Goal: Obtain resource: Obtain resource

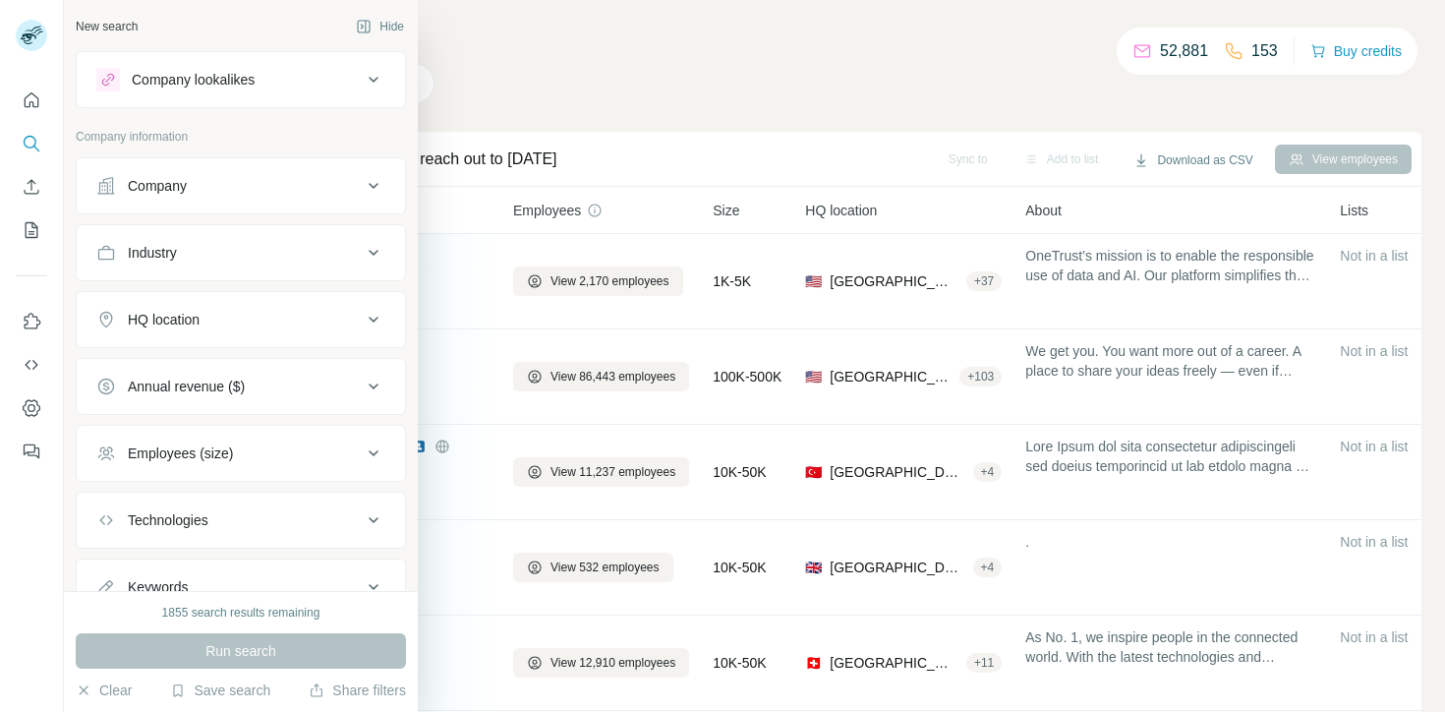
click at [203, 190] on div "Company" at bounding box center [228, 186] width 265 height 20
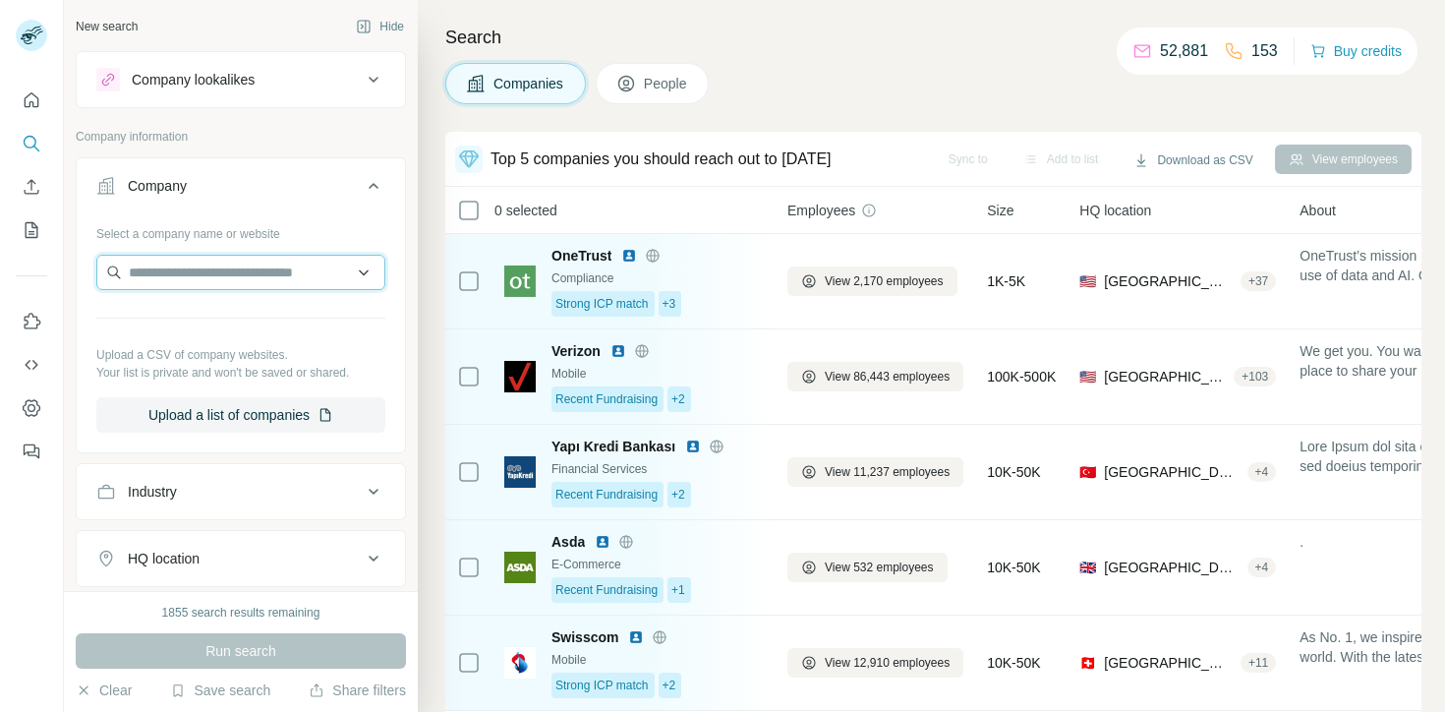
click at [187, 266] on input "text" at bounding box center [240, 272] width 289 height 35
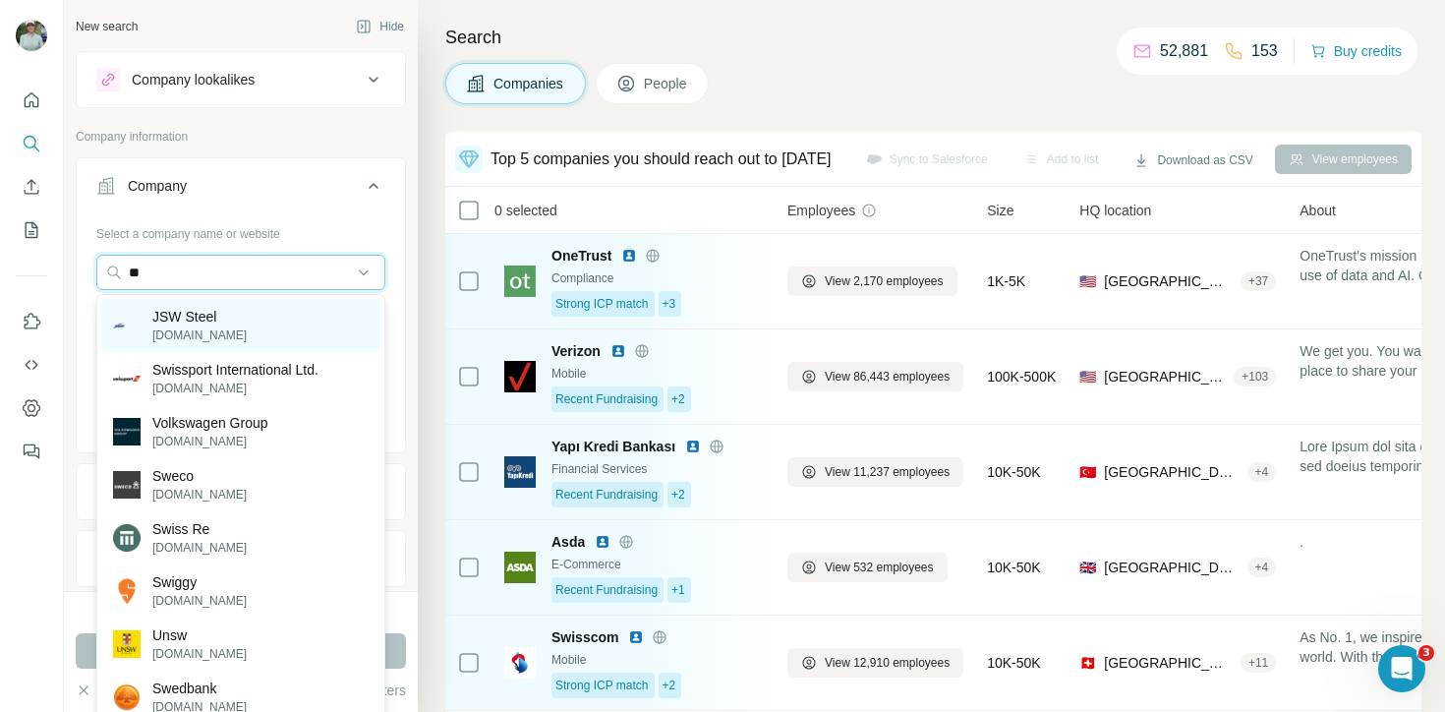
type input "**"
click at [286, 331] on div "JSW Steel jsw.in" at bounding box center [240, 325] width 279 height 53
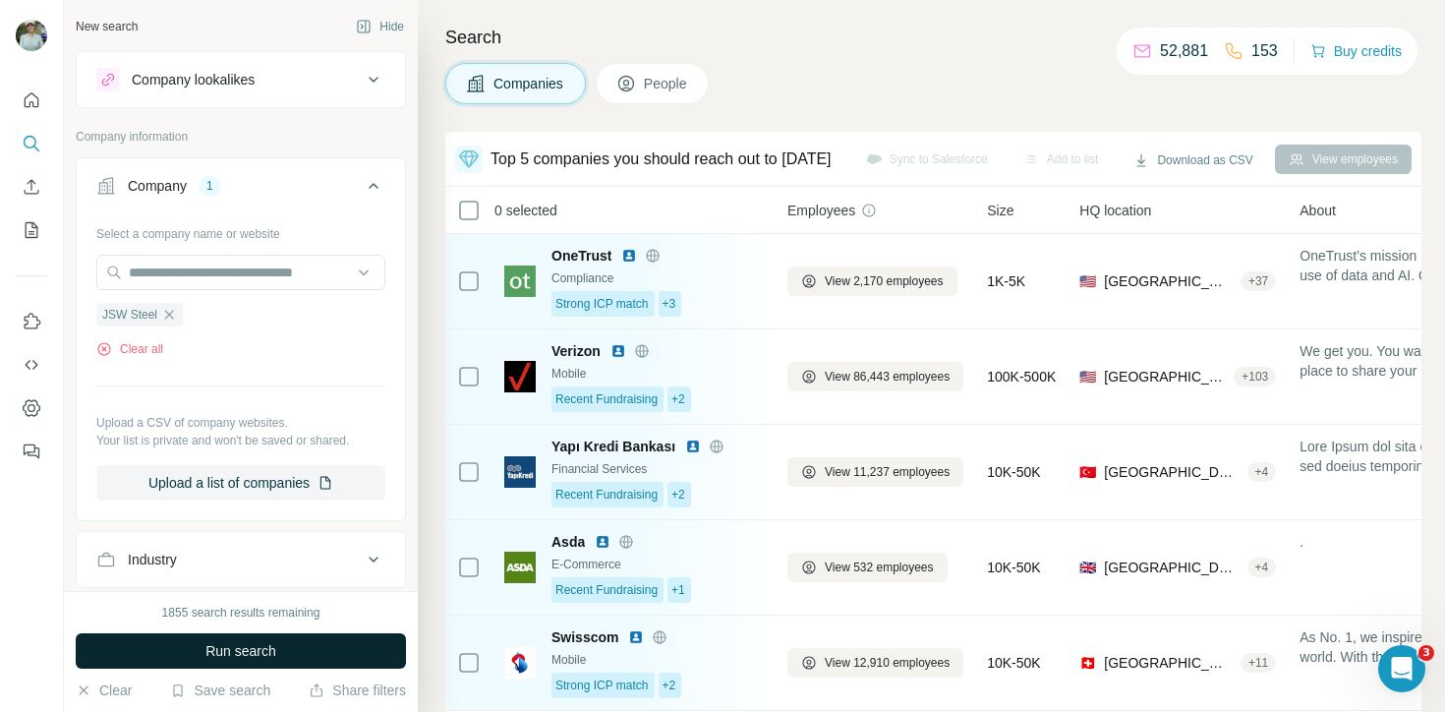
click at [302, 647] on button "Run search" at bounding box center [241, 650] width 330 height 35
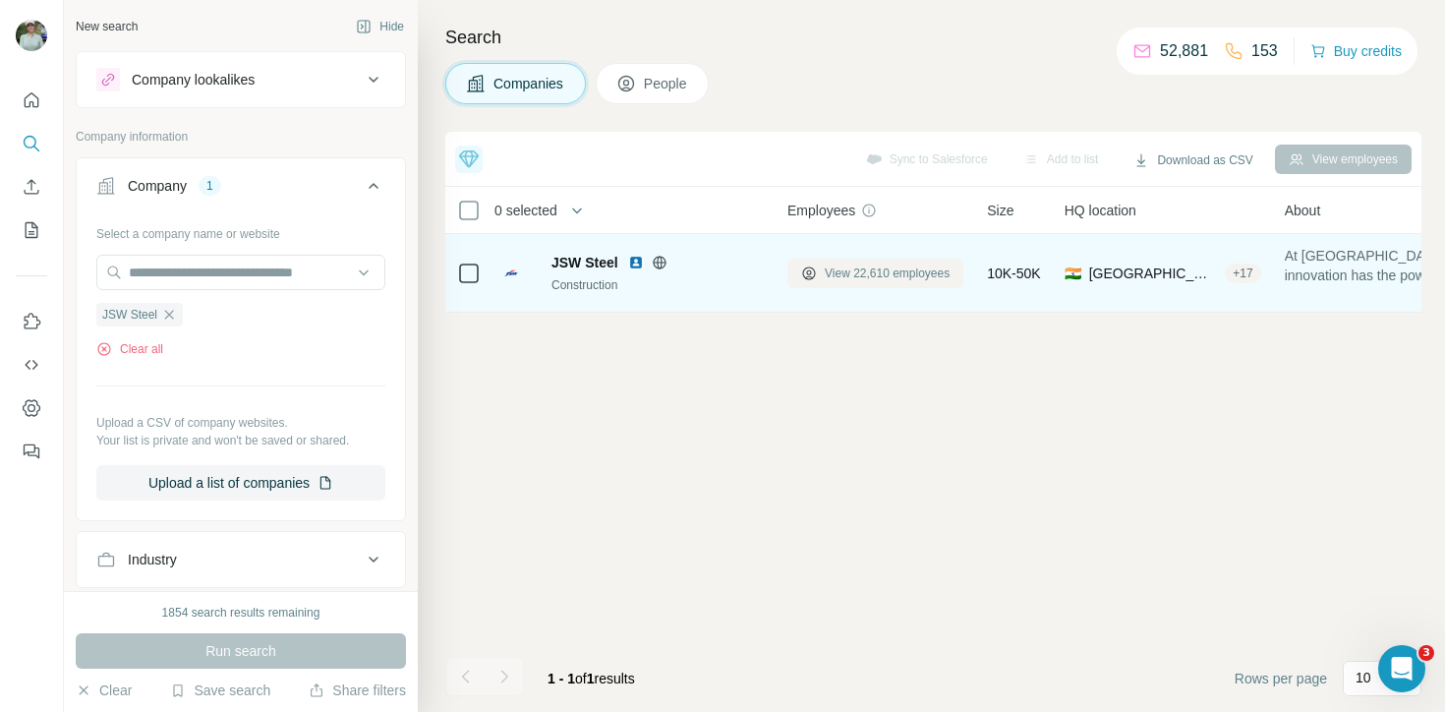
click at [864, 284] on button "View 22,610 employees" at bounding box center [875, 272] width 176 height 29
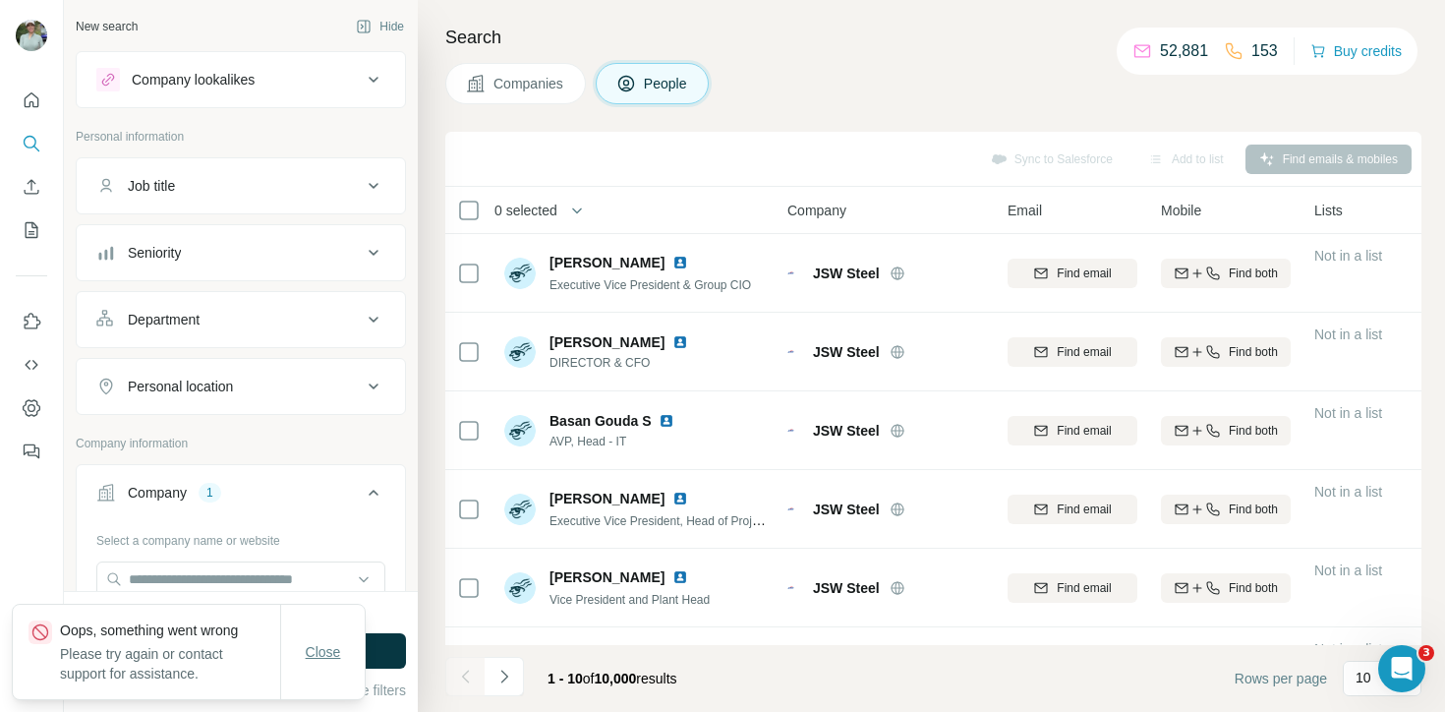
click at [331, 641] on button "Close" at bounding box center [323, 651] width 63 height 35
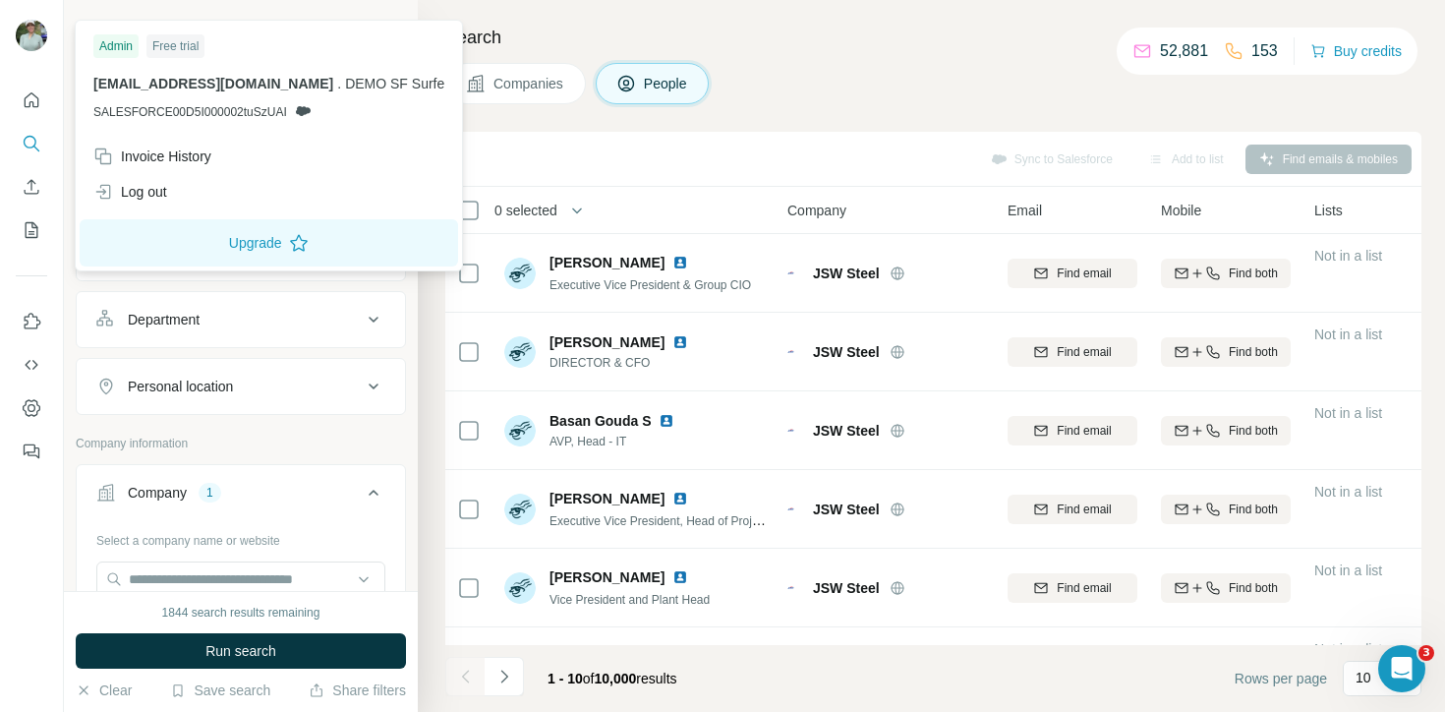
click at [43, 28] on img at bounding box center [31, 35] width 31 height 31
click at [159, 203] on div "Log out" at bounding box center [269, 191] width 374 height 35
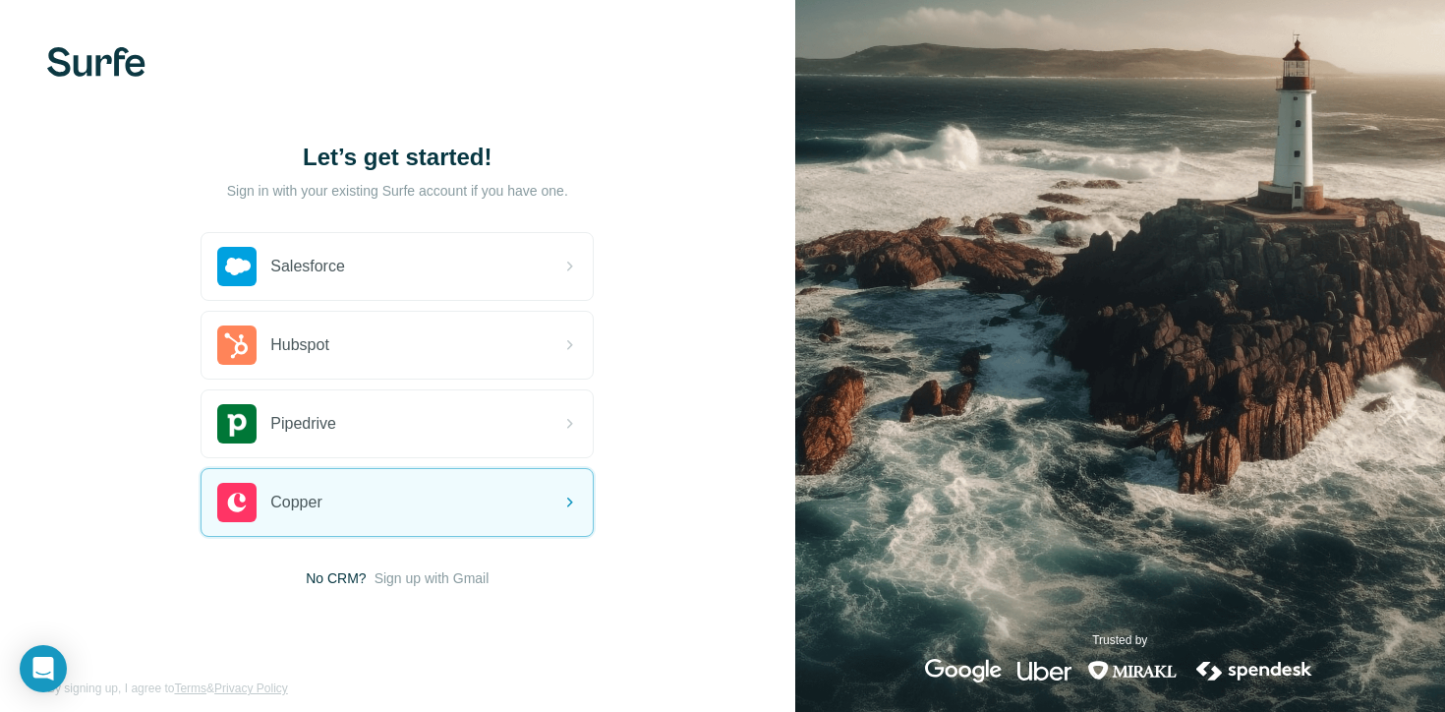
click at [396, 561] on div "Salesforce Hubspot Pipedrive Copper No CRM? Sign up with Gmail" at bounding box center [397, 410] width 393 height 356
click at [397, 575] on span "Sign up with Gmail" at bounding box center [431, 578] width 115 height 20
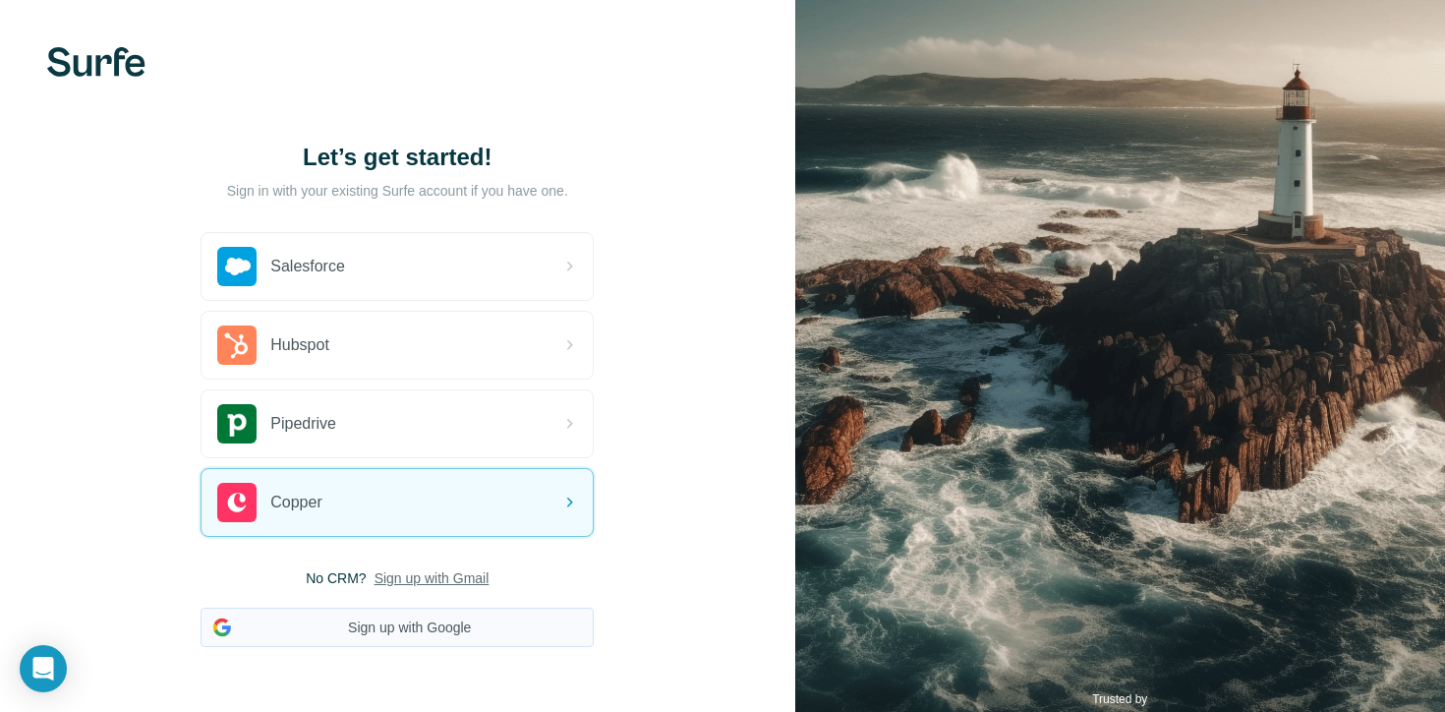
click at [399, 610] on button "Sign up with Google" at bounding box center [397, 626] width 393 height 39
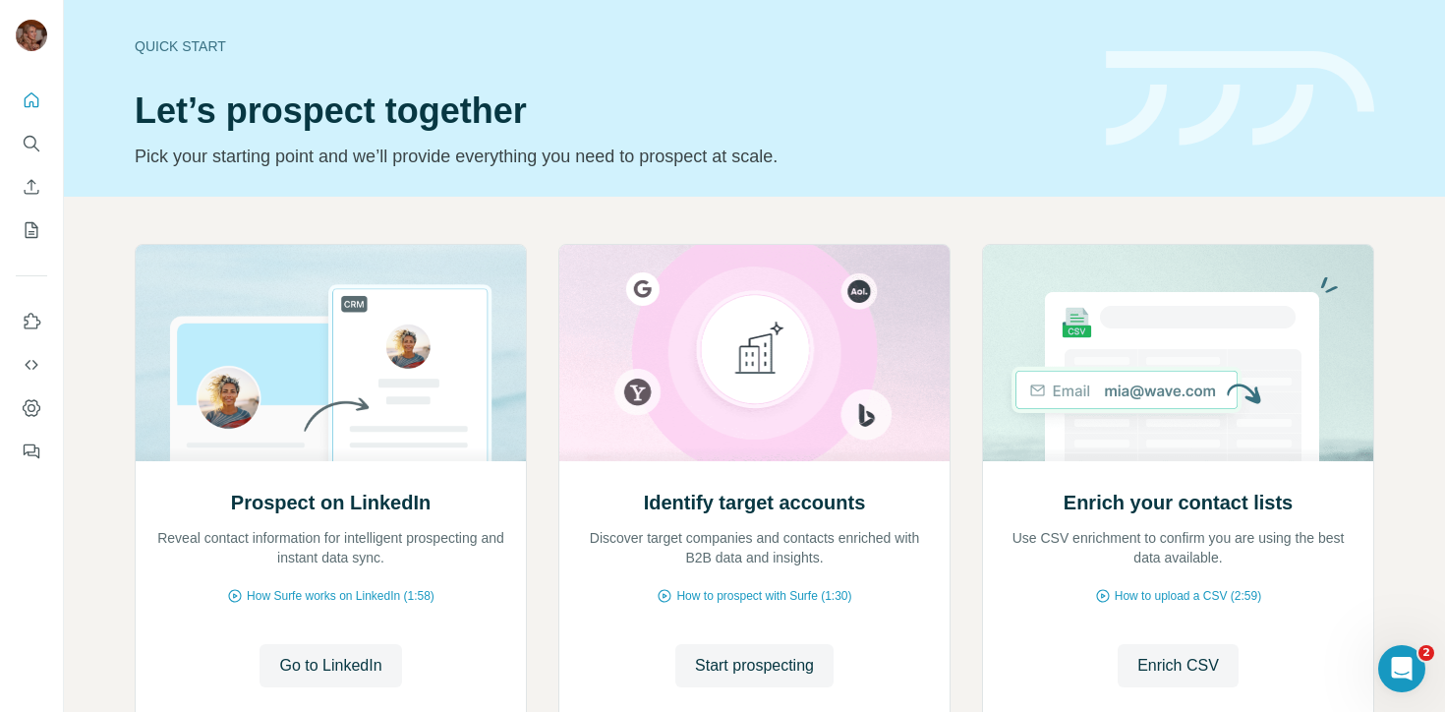
click at [48, 145] on div at bounding box center [31, 270] width 63 height 398
click at [35, 145] on icon "Search" at bounding box center [32, 144] width 20 height 20
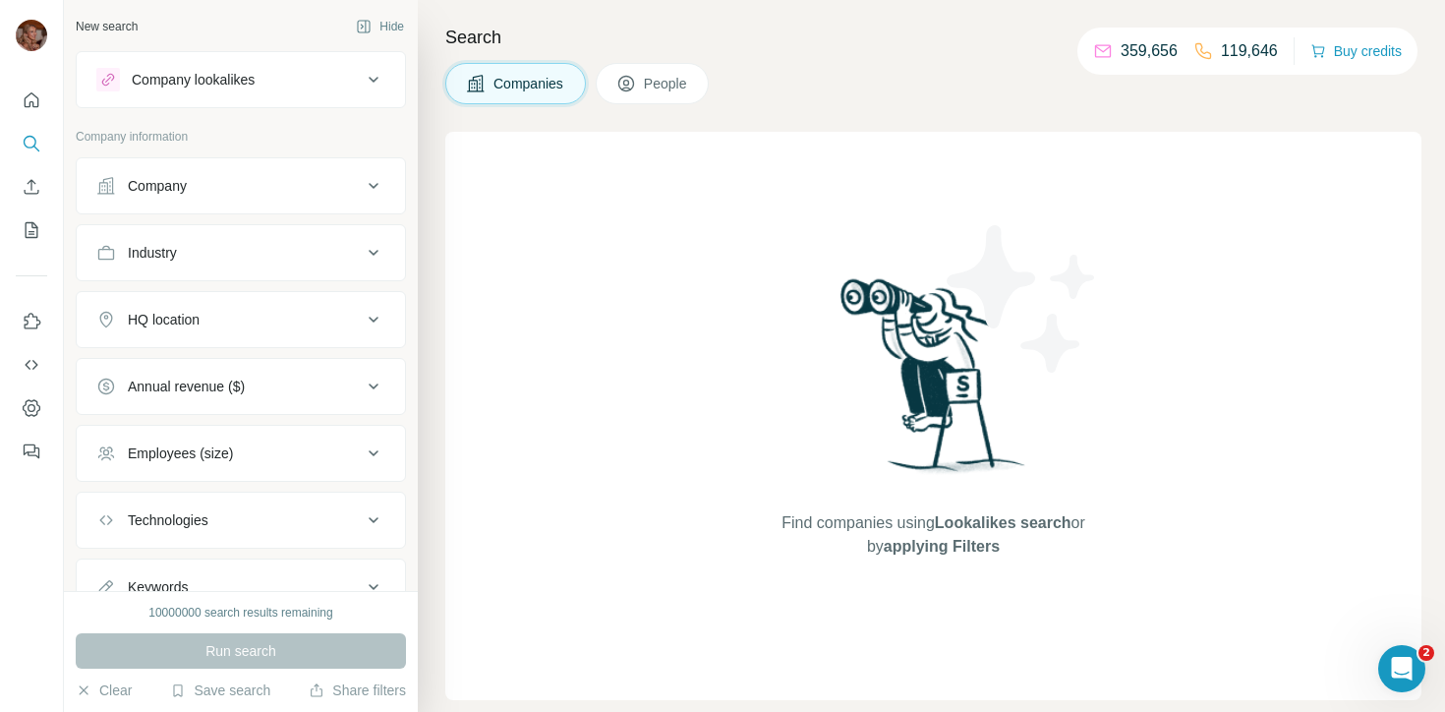
click at [224, 200] on button "Company" at bounding box center [241, 185] width 328 height 47
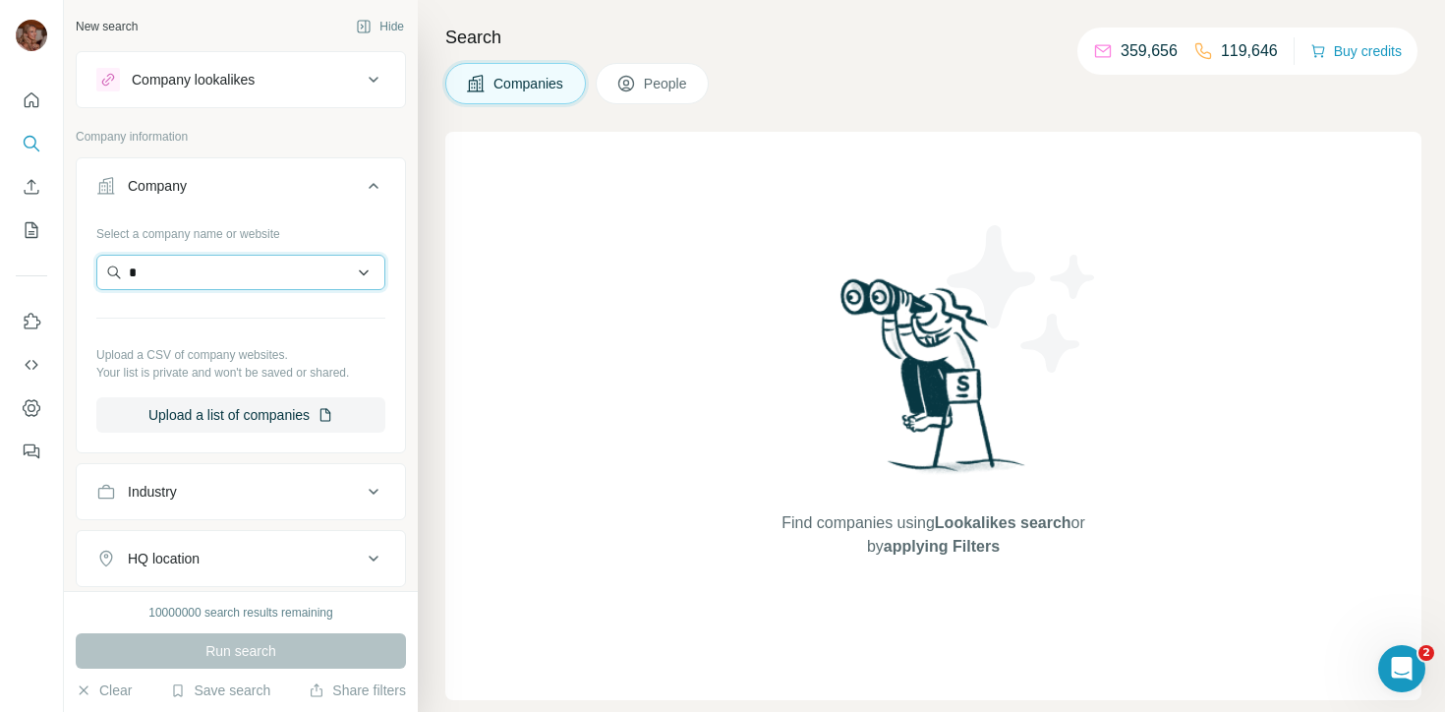
click at [224, 282] on input "*" at bounding box center [240, 272] width 289 height 35
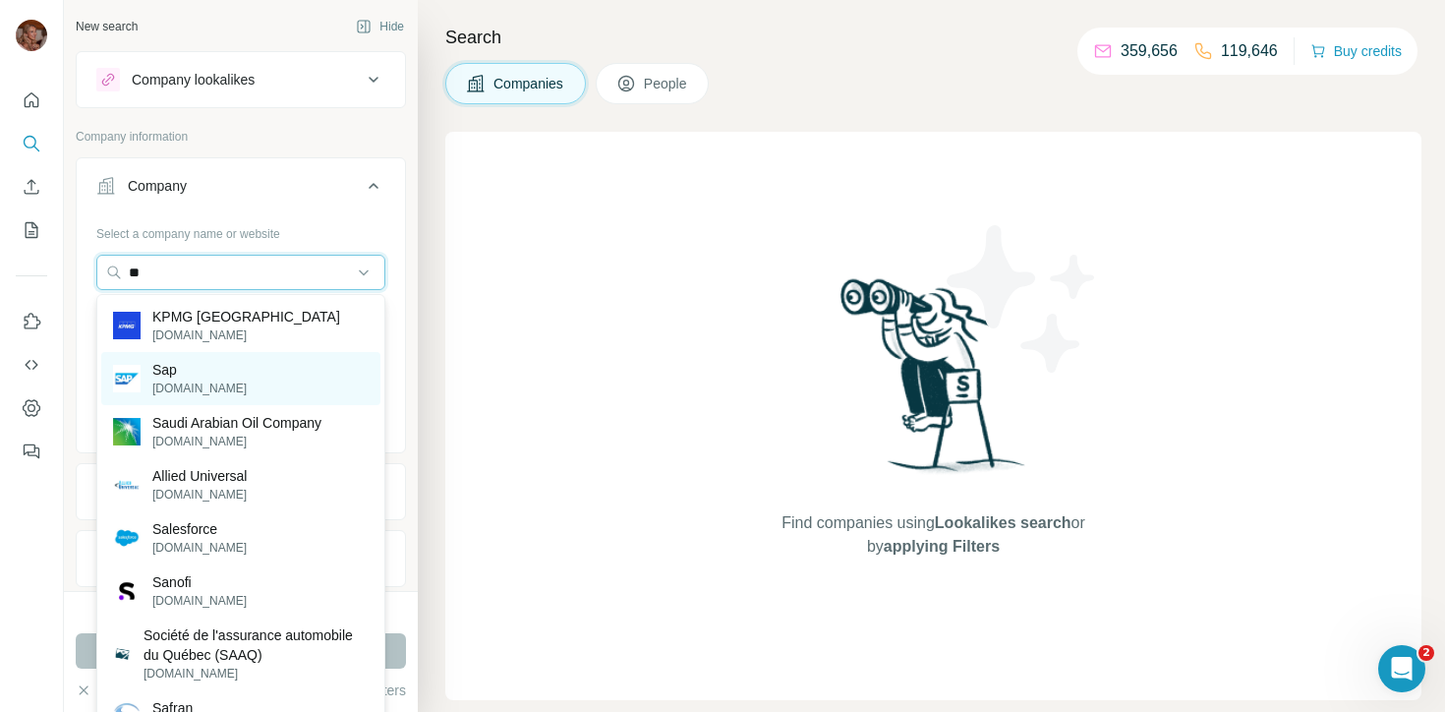
type input "**"
click at [270, 374] on div "Sap [DOMAIN_NAME]" at bounding box center [240, 378] width 279 height 53
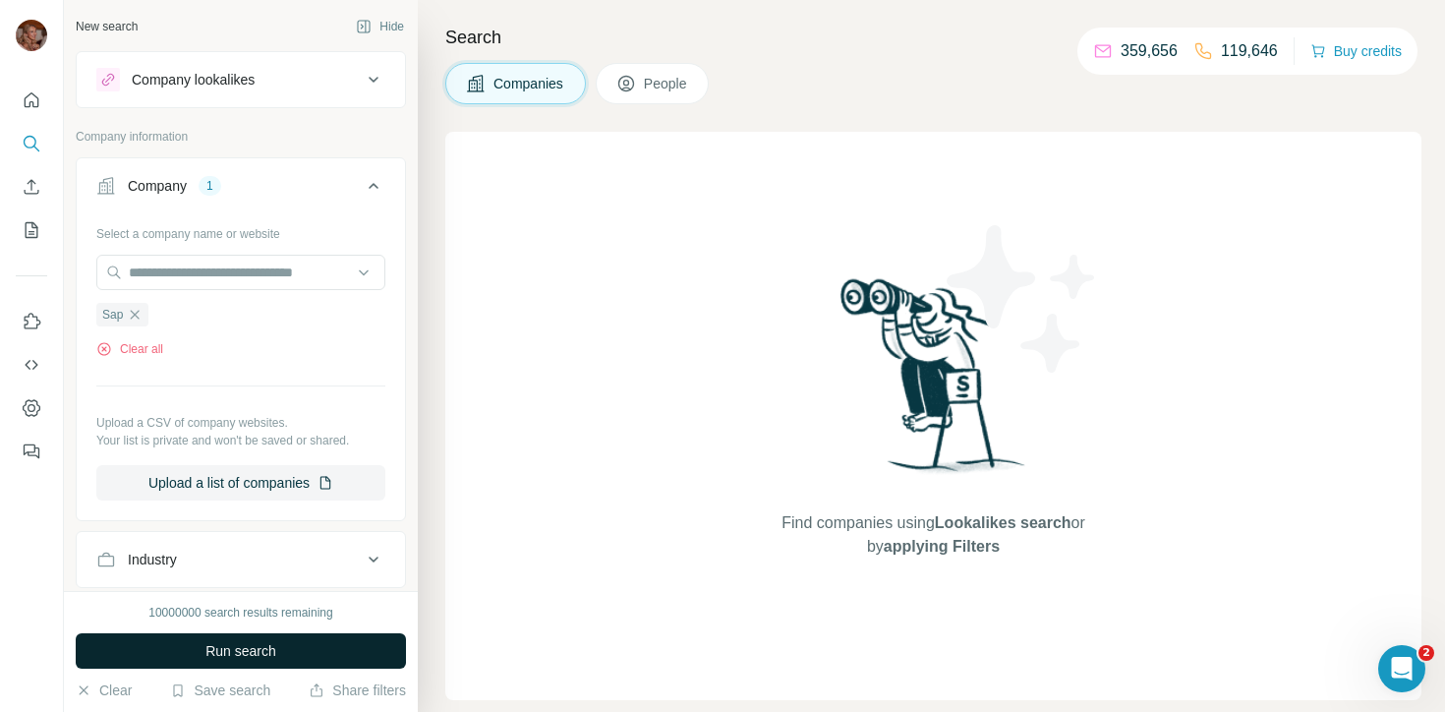
click at [261, 641] on span "Run search" at bounding box center [240, 651] width 71 height 20
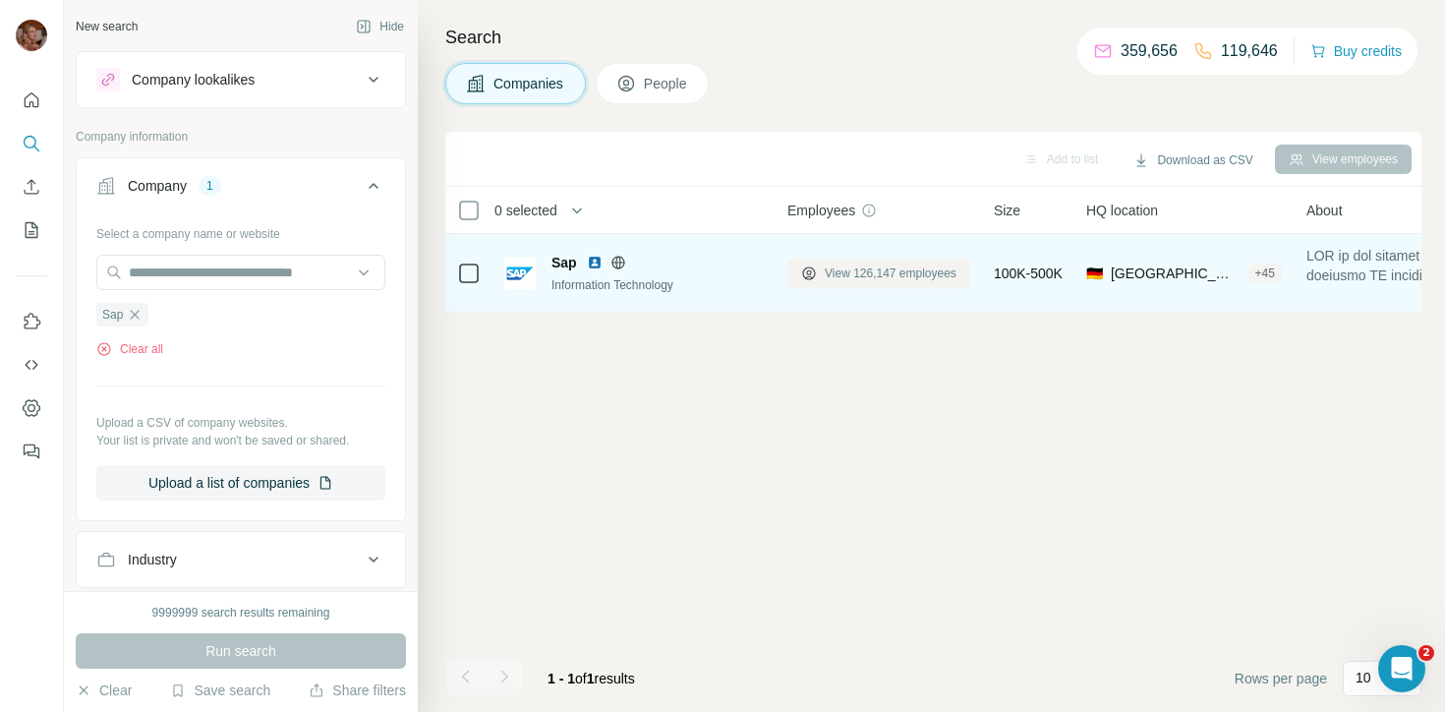
click at [929, 275] on span "View 126,147 employees" at bounding box center [891, 273] width 132 height 18
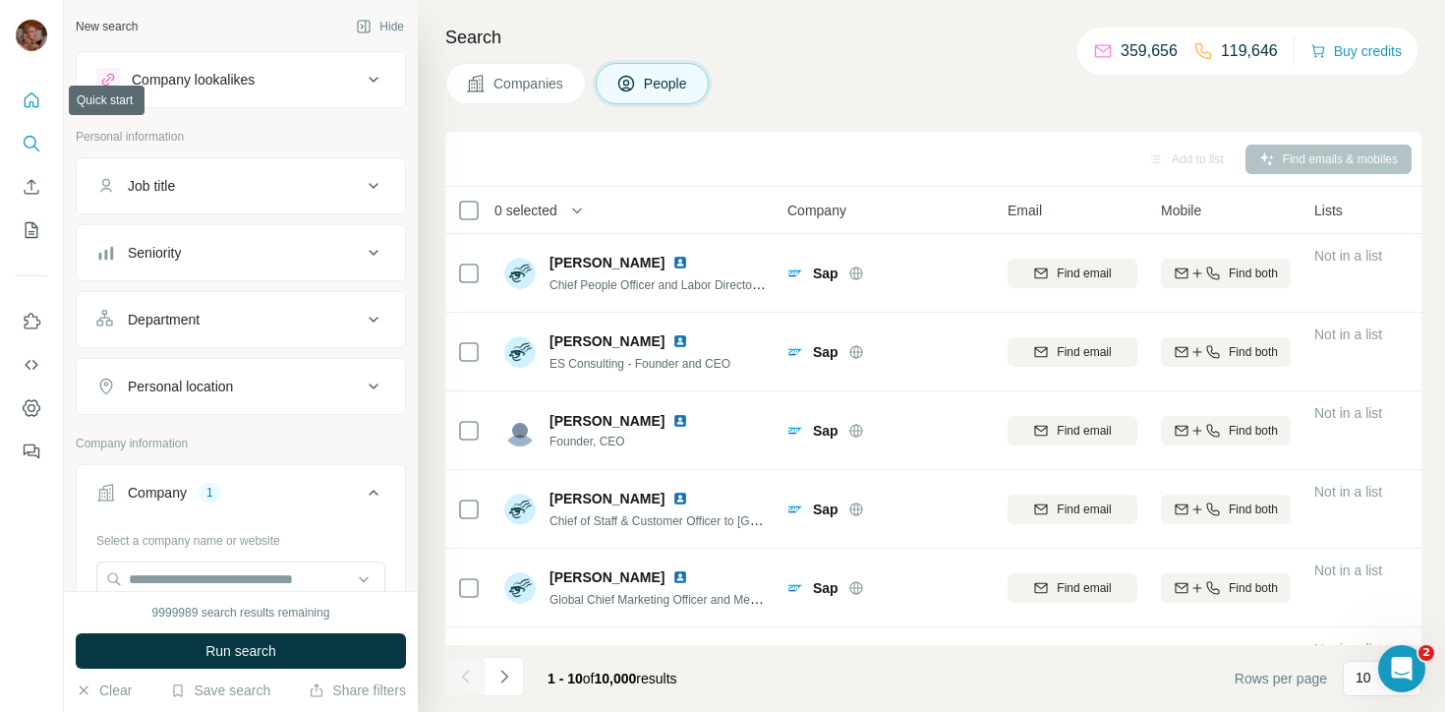
click at [34, 94] on icon "Quick start" at bounding box center [32, 100] width 20 height 20
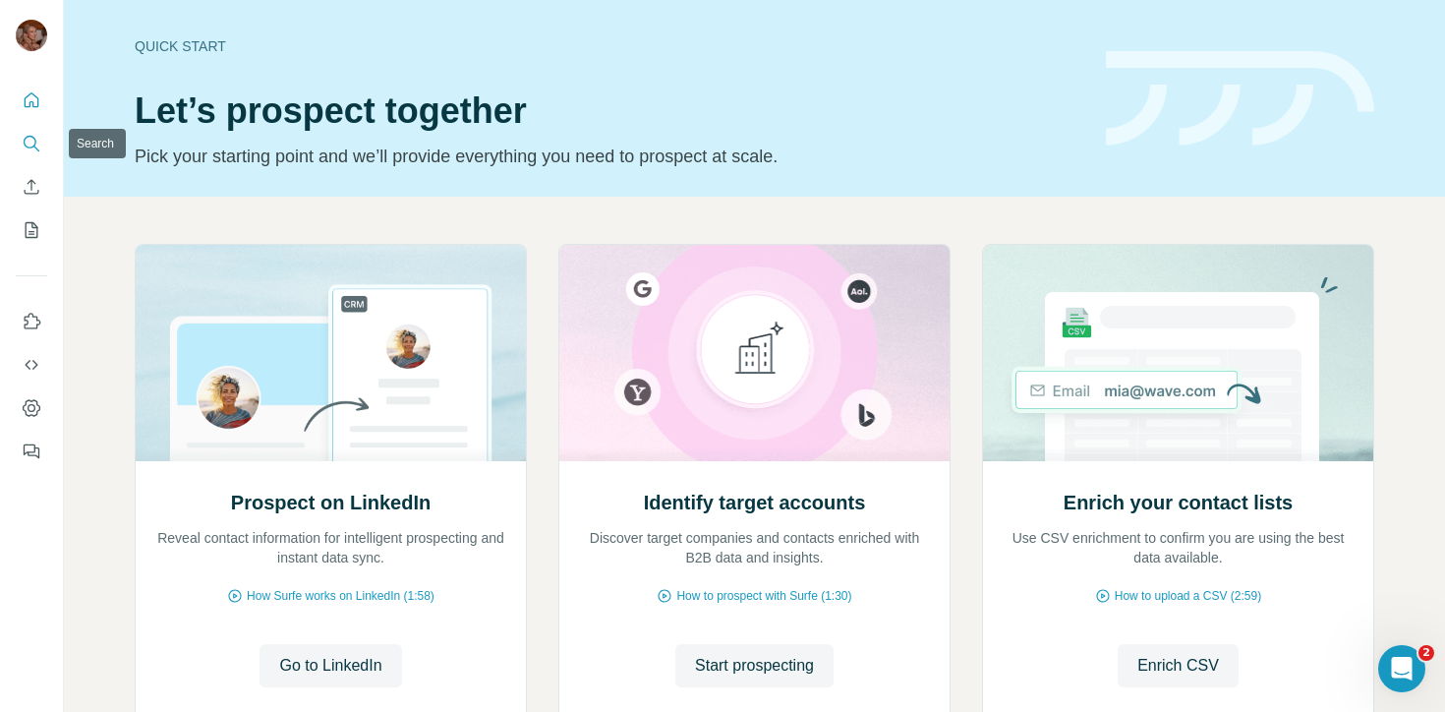
click at [29, 142] on icon "Search" at bounding box center [32, 144] width 20 height 20
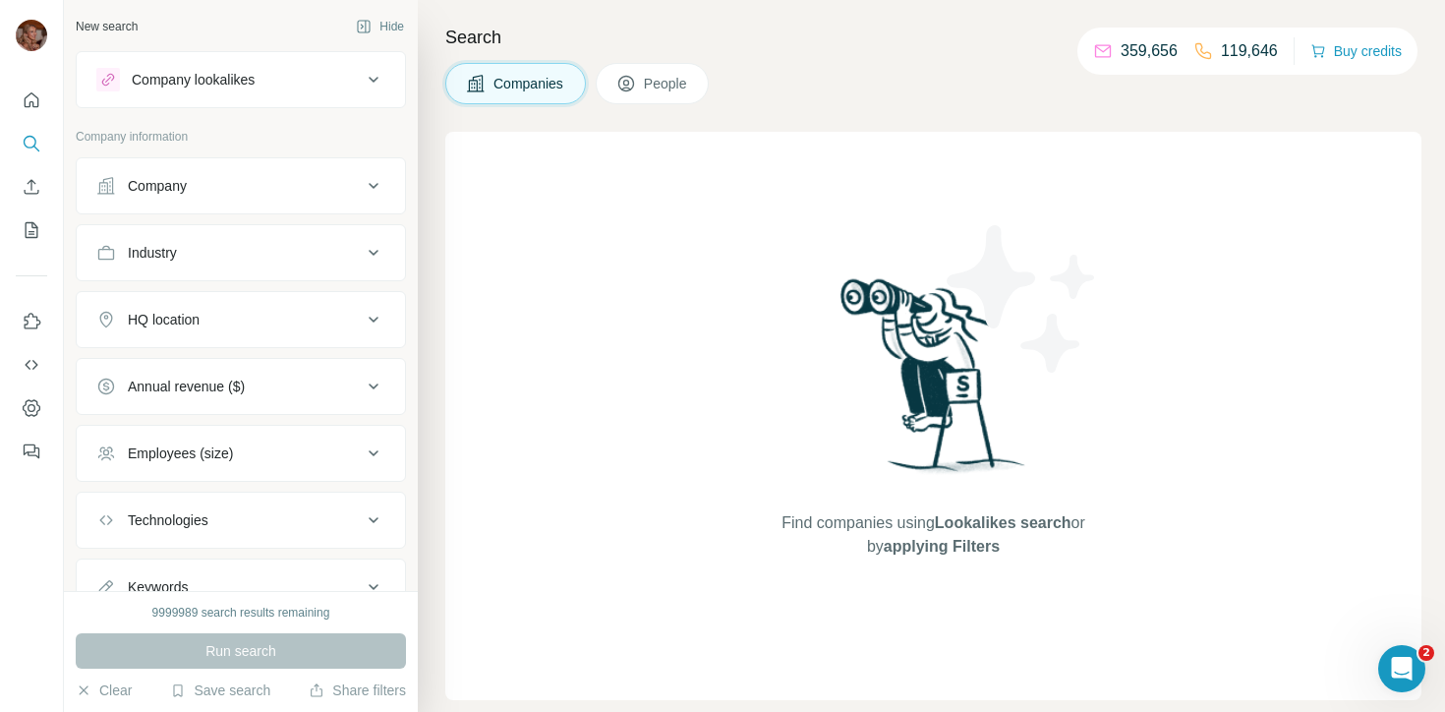
click at [181, 195] on div "Company" at bounding box center [157, 186] width 59 height 20
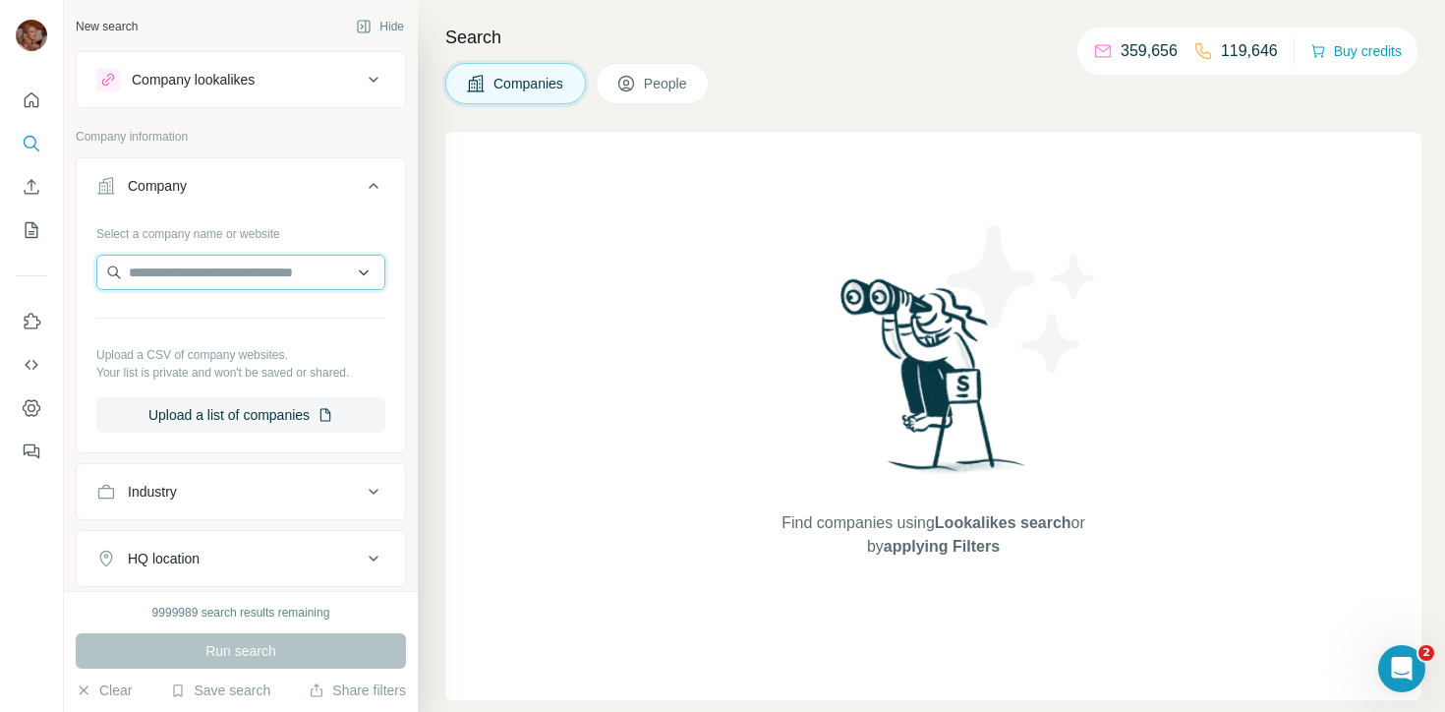
click at [210, 271] on input "text" at bounding box center [240, 272] width 289 height 35
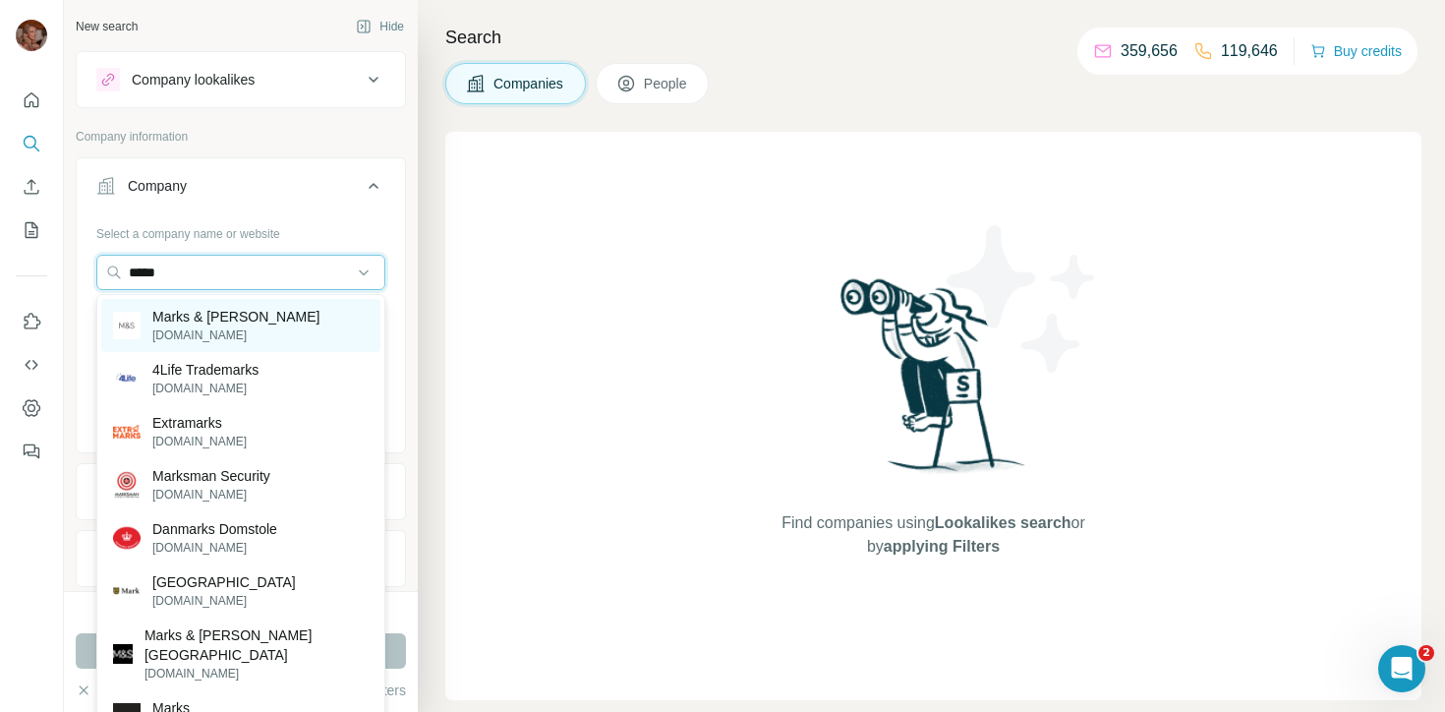
type input "*****"
click at [236, 319] on p "Marks & [PERSON_NAME]" at bounding box center [235, 317] width 167 height 20
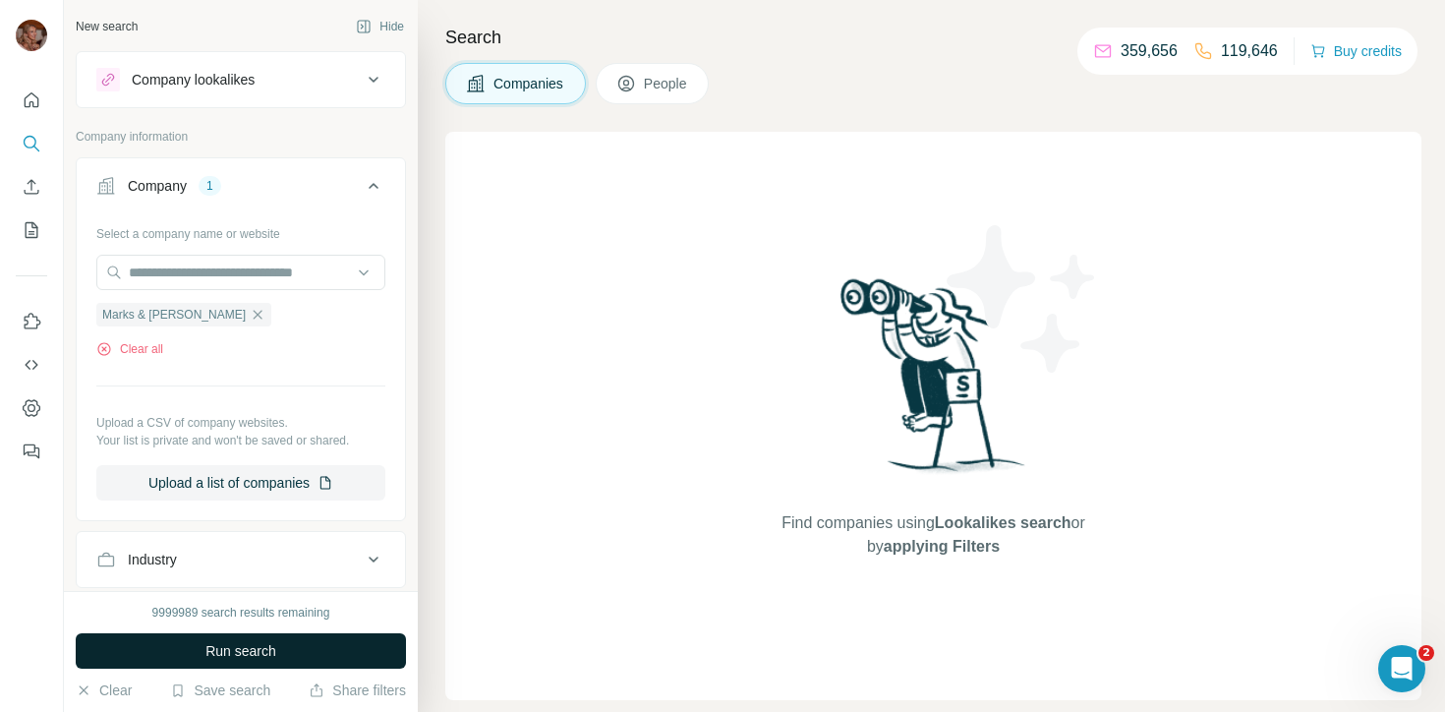
click at [268, 645] on span "Run search" at bounding box center [240, 651] width 71 height 20
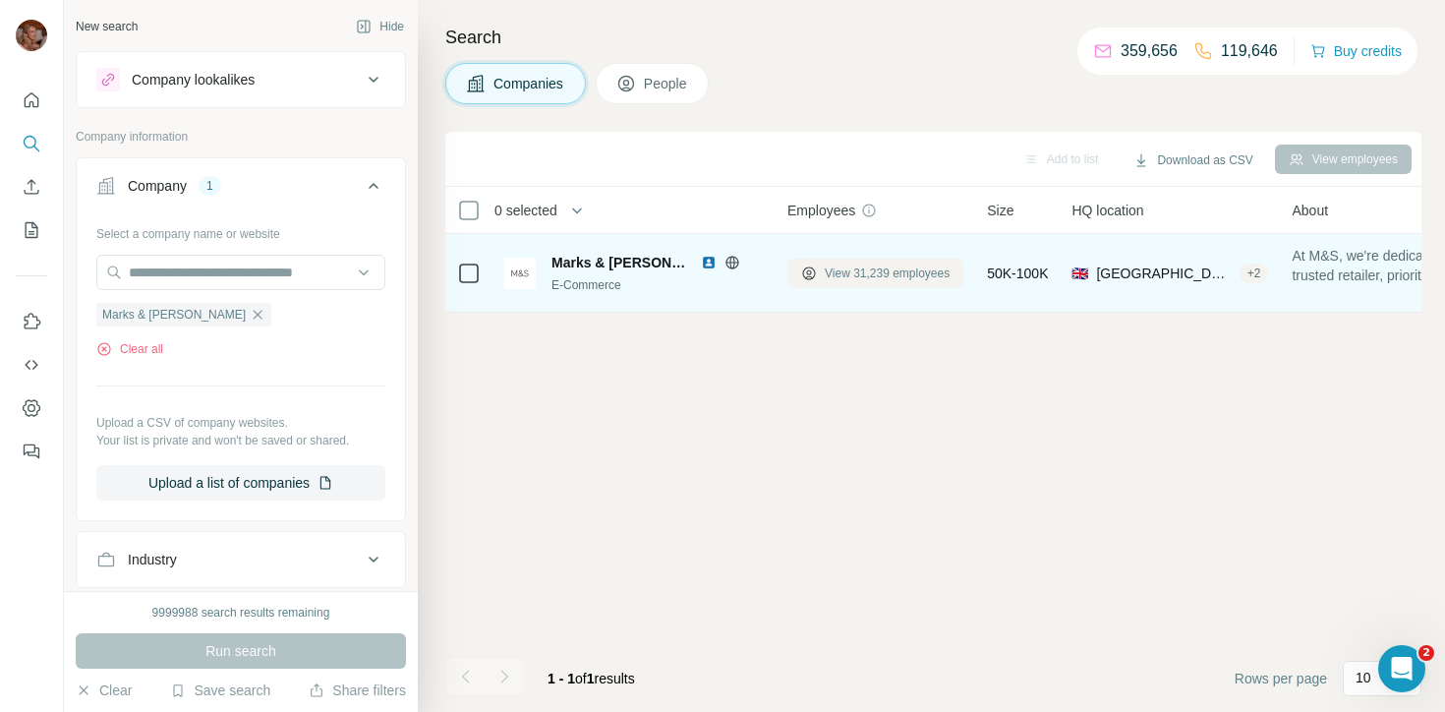
click at [860, 274] on span "View 31,239 employees" at bounding box center [887, 273] width 125 height 18
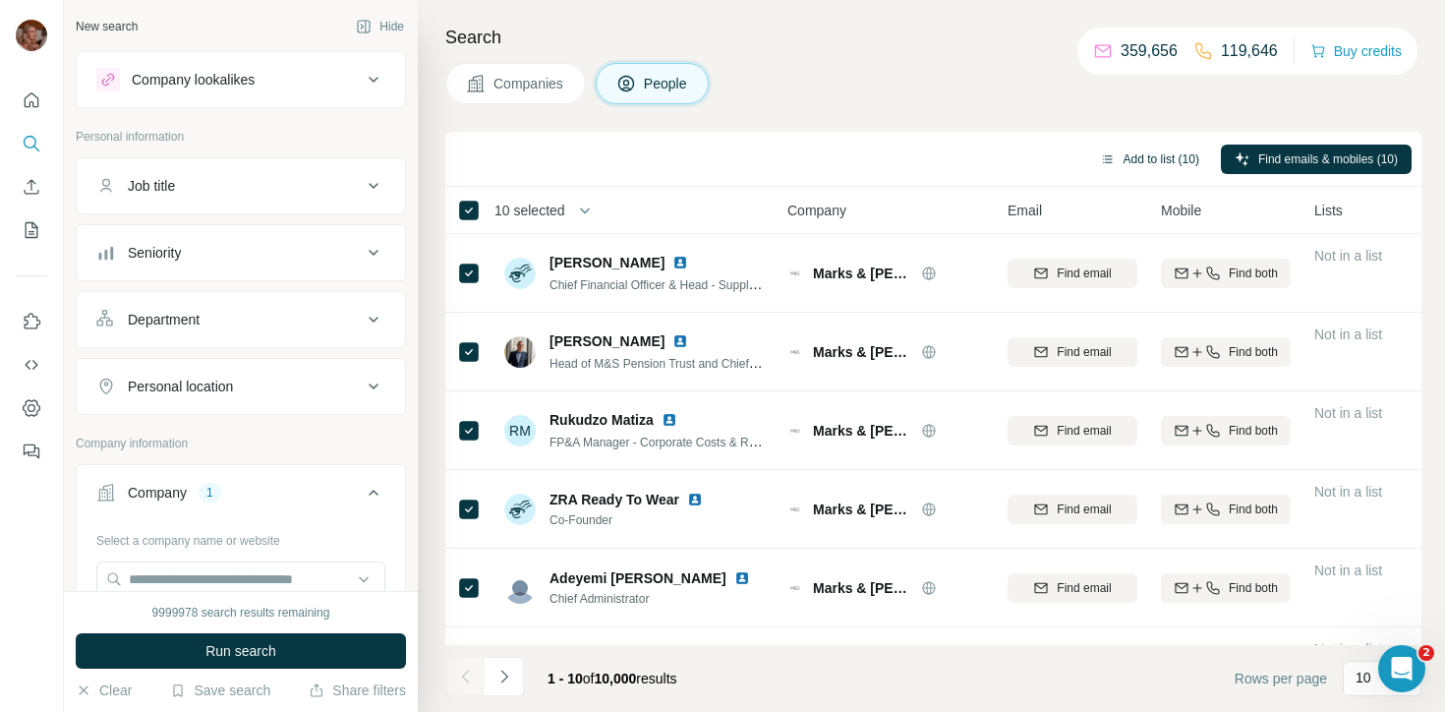
click at [1171, 155] on button "Add to list (10)" at bounding box center [1149, 158] width 127 height 29
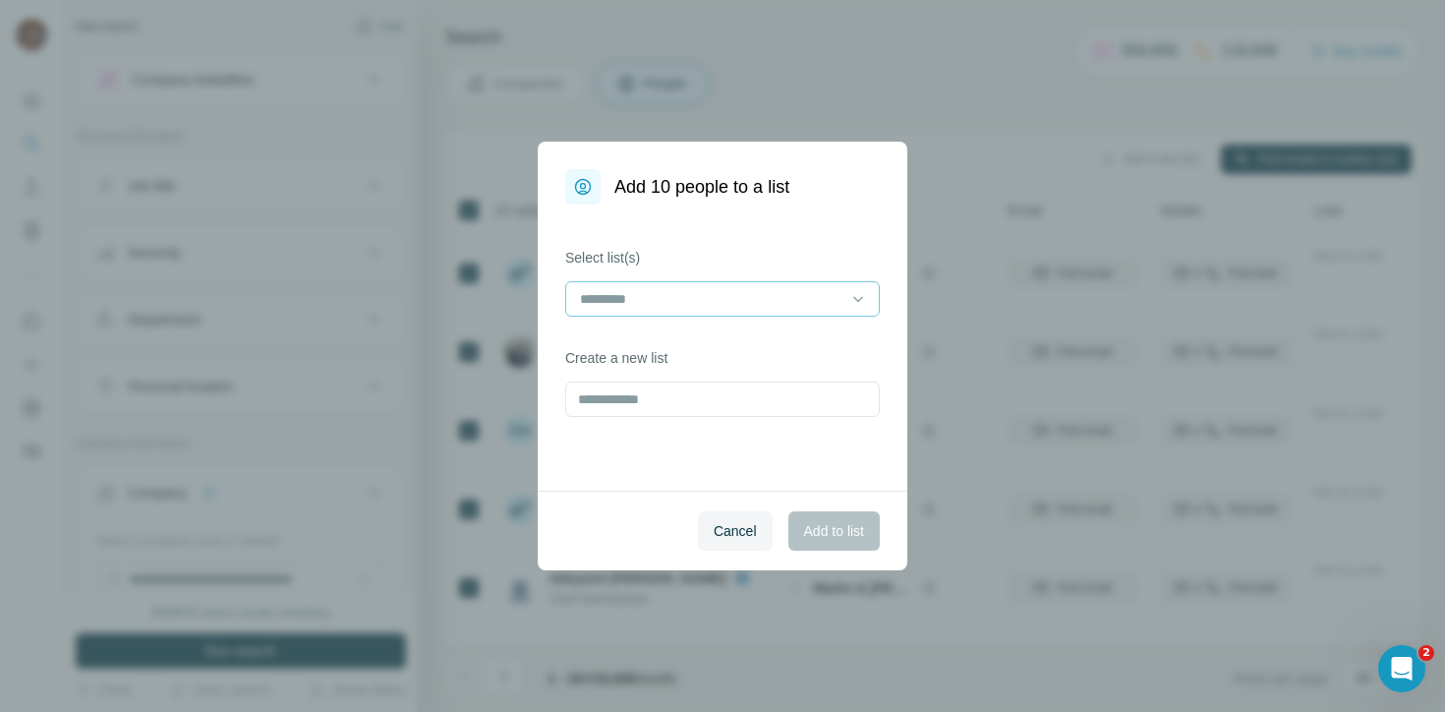
click at [741, 288] on input at bounding box center [710, 299] width 265 height 22
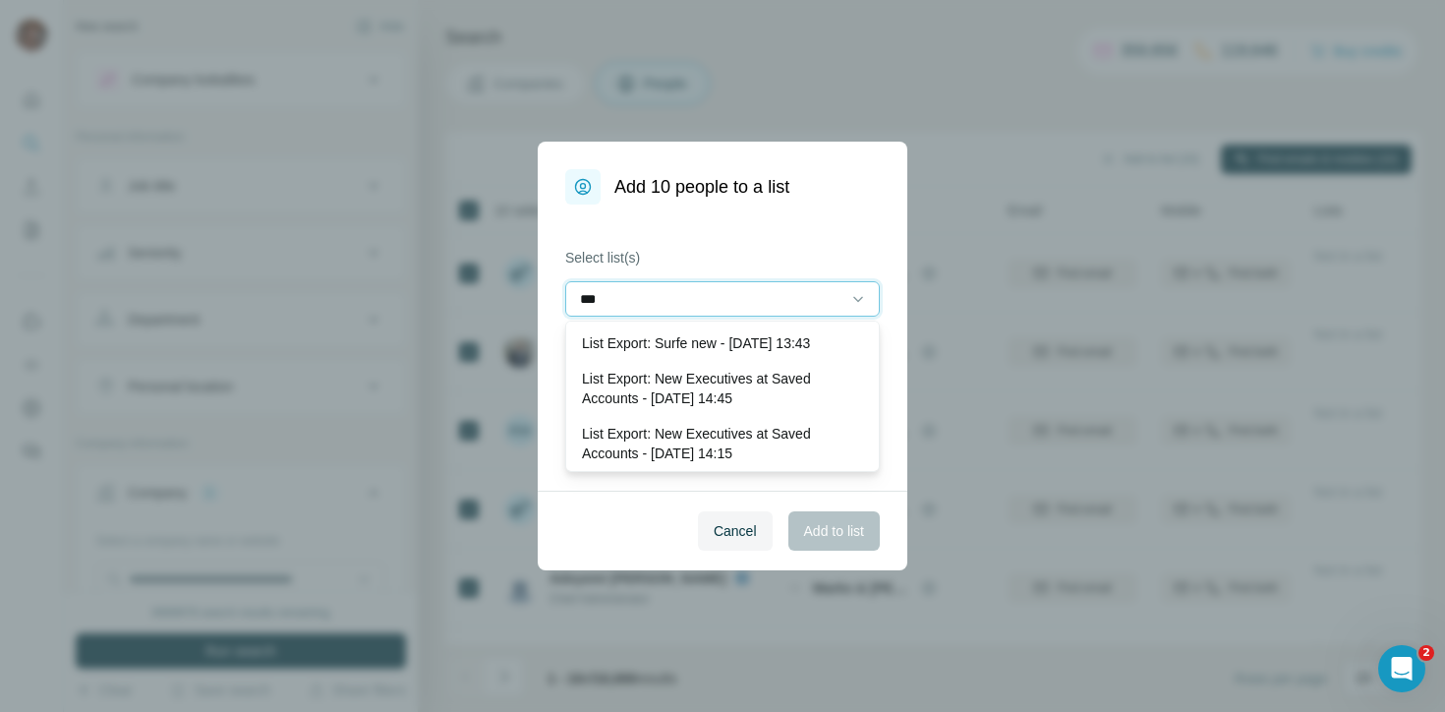
type input "****"
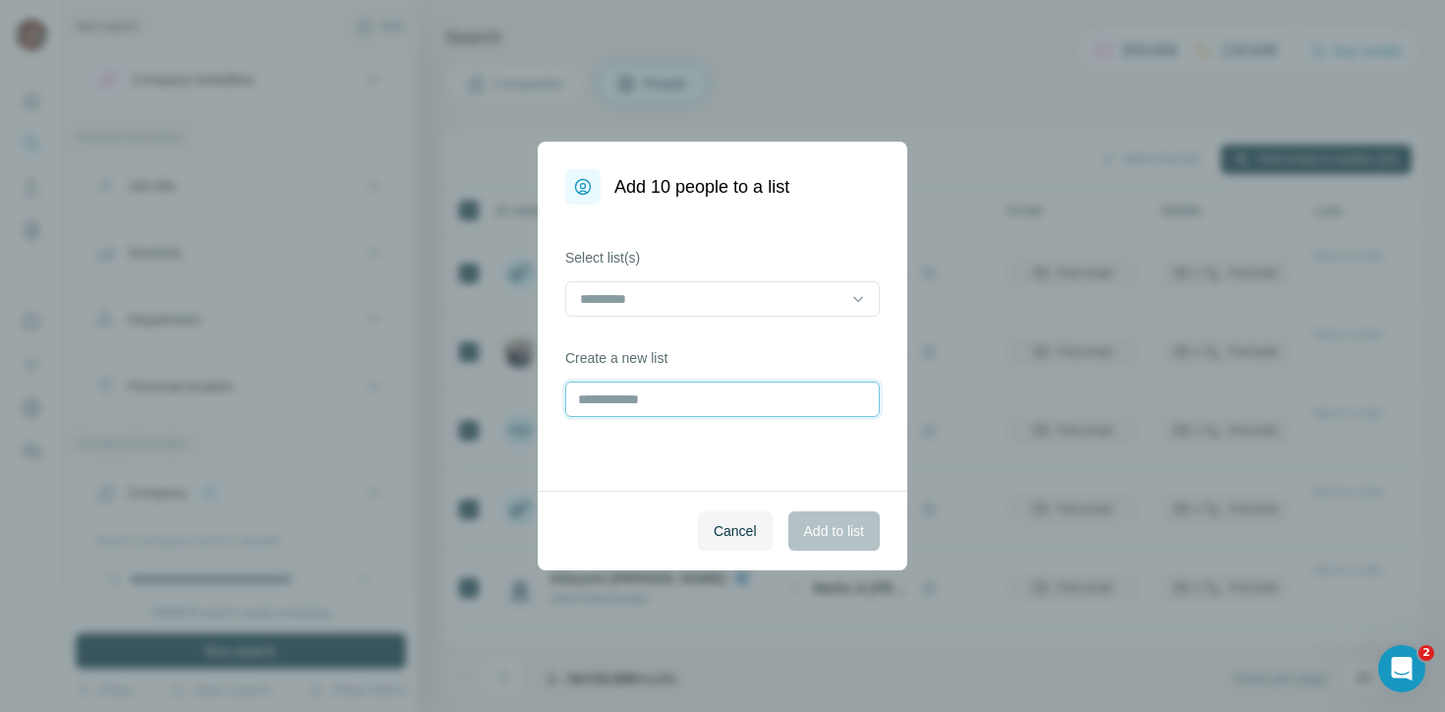
click at [685, 412] on input "text" at bounding box center [722, 398] width 315 height 35
click at [682, 405] on input "text" at bounding box center [722, 398] width 315 height 35
type input "*"
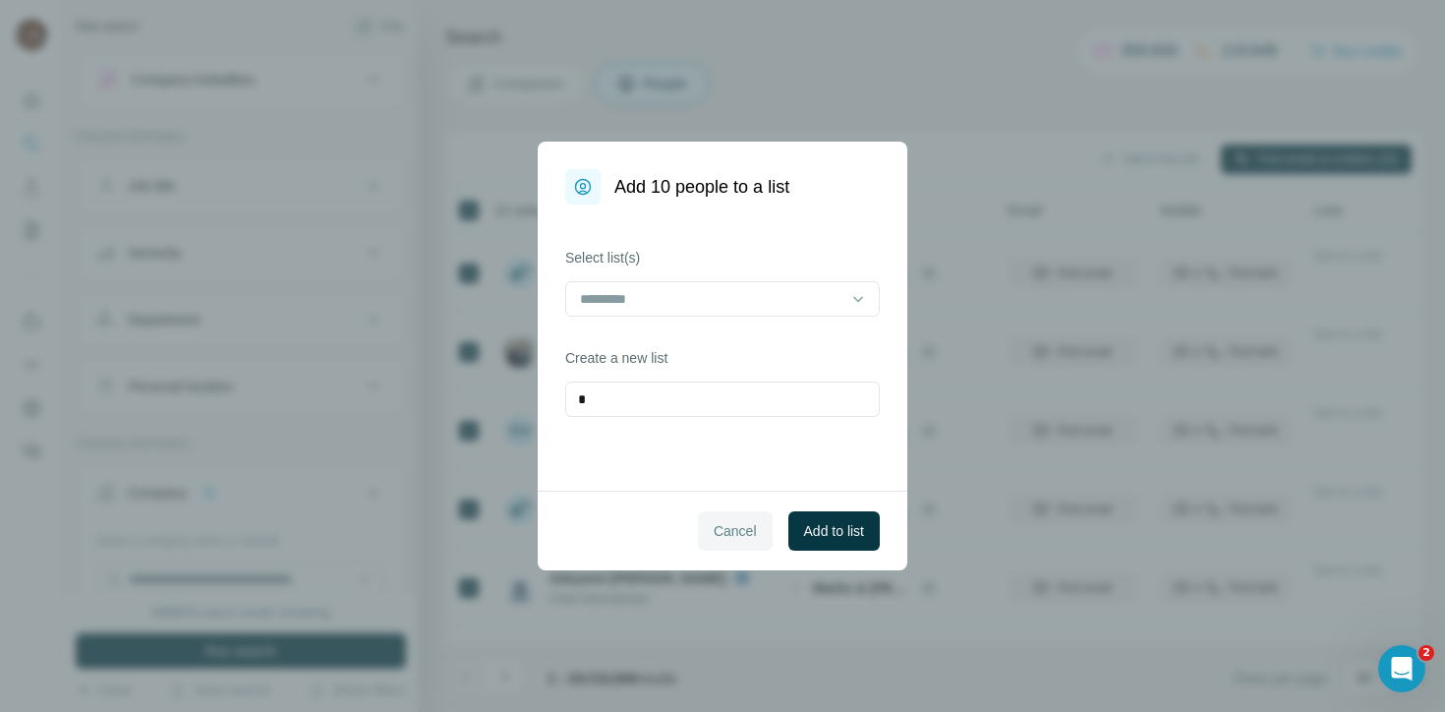
click at [727, 532] on span "Cancel" at bounding box center [735, 531] width 43 height 20
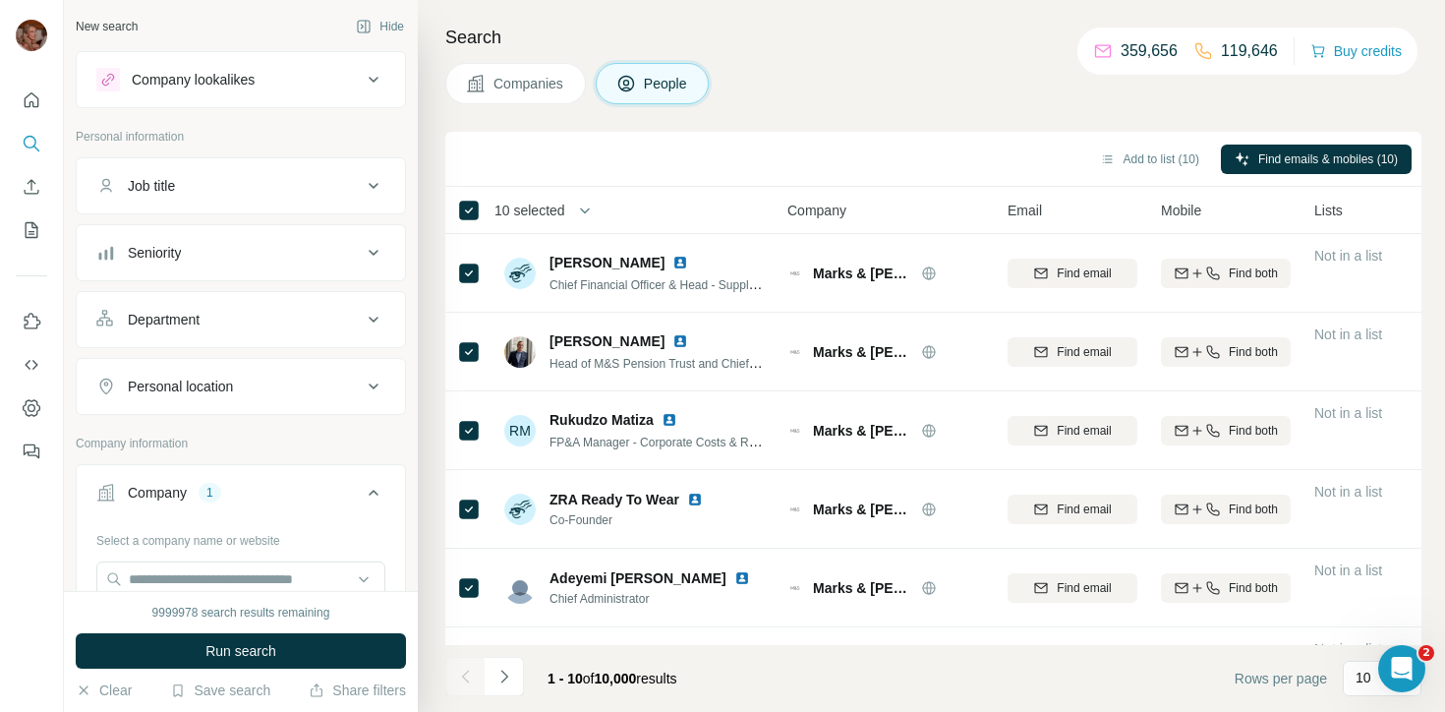
click at [467, 185] on div "Add to list (10) Find emails & mobiles (10)" at bounding box center [933, 159] width 976 height 55
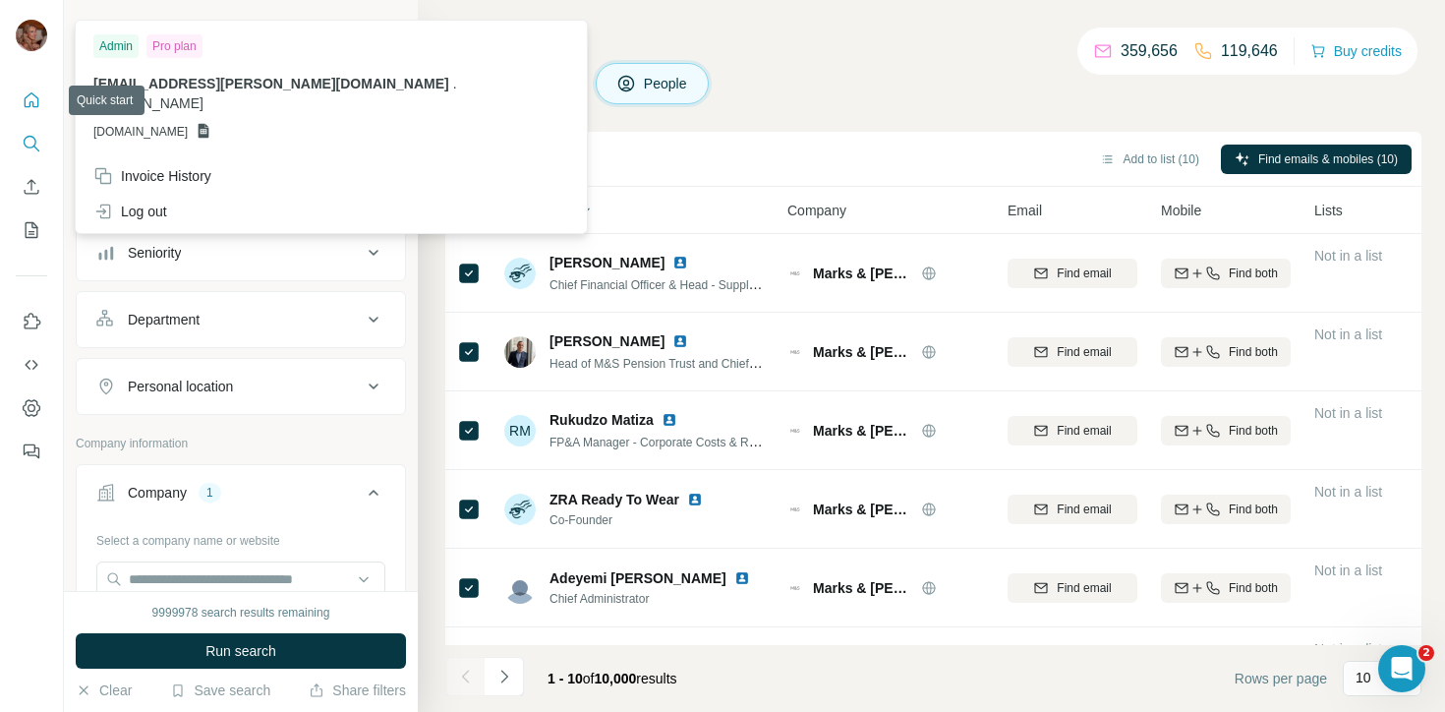
click at [22, 108] on icon "Quick start" at bounding box center [32, 100] width 20 height 20
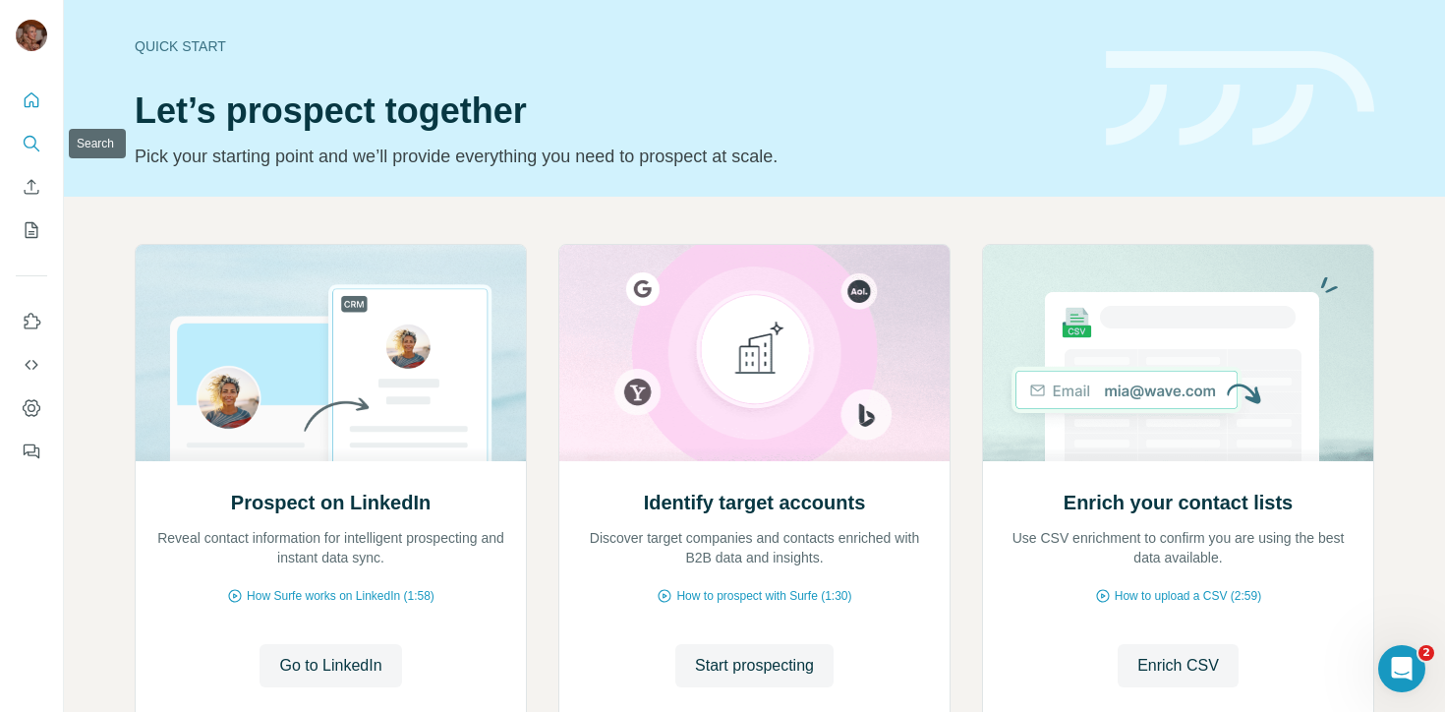
click at [29, 137] on icon "Search" at bounding box center [32, 144] width 20 height 20
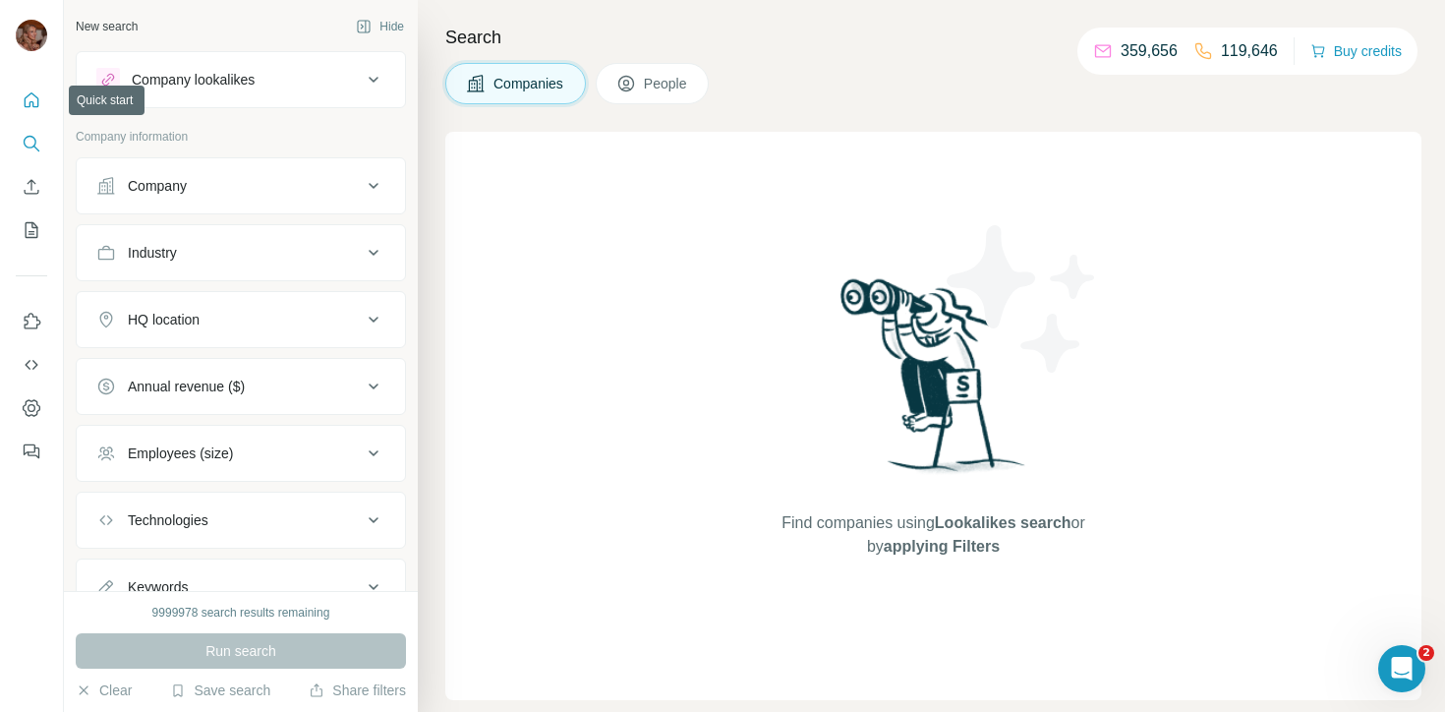
click at [26, 98] on icon "Quick start" at bounding box center [32, 100] width 20 height 20
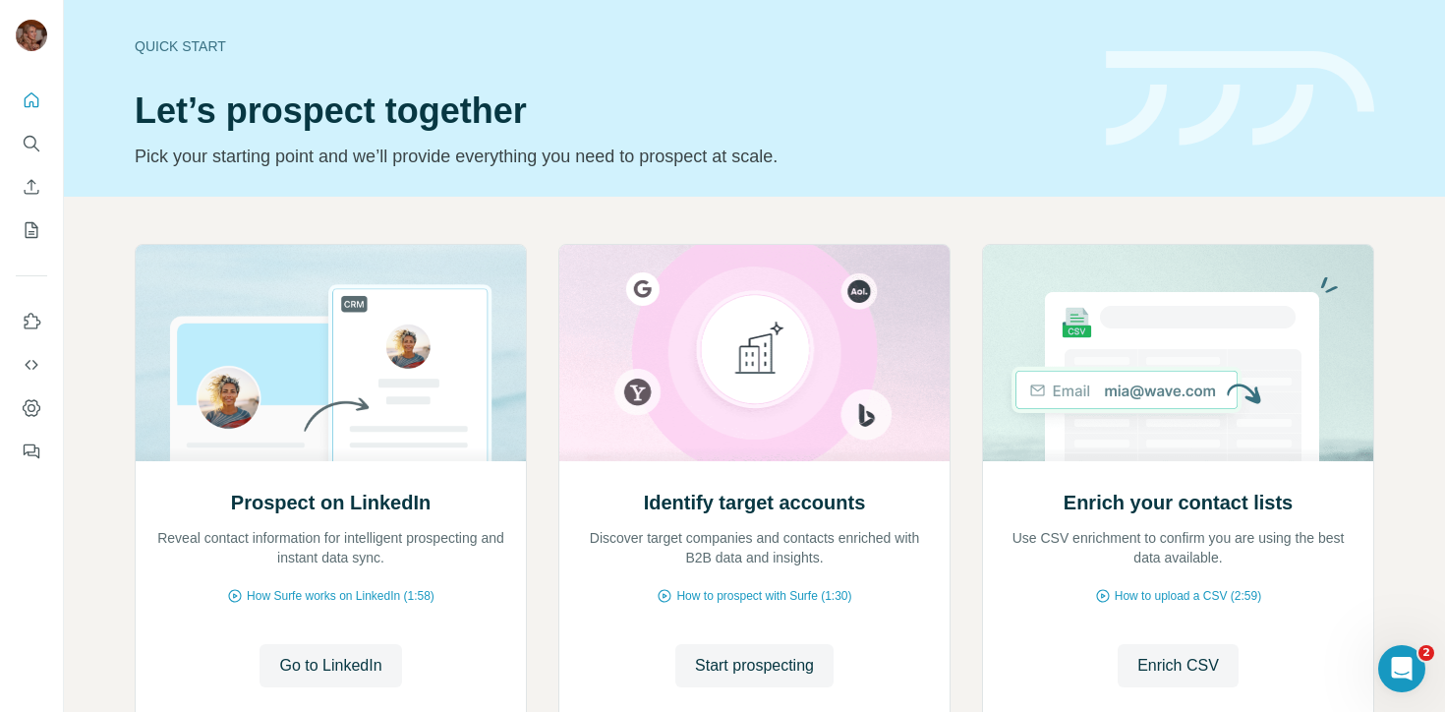
click at [30, 141] on icon "Search" at bounding box center [32, 144] width 20 height 20
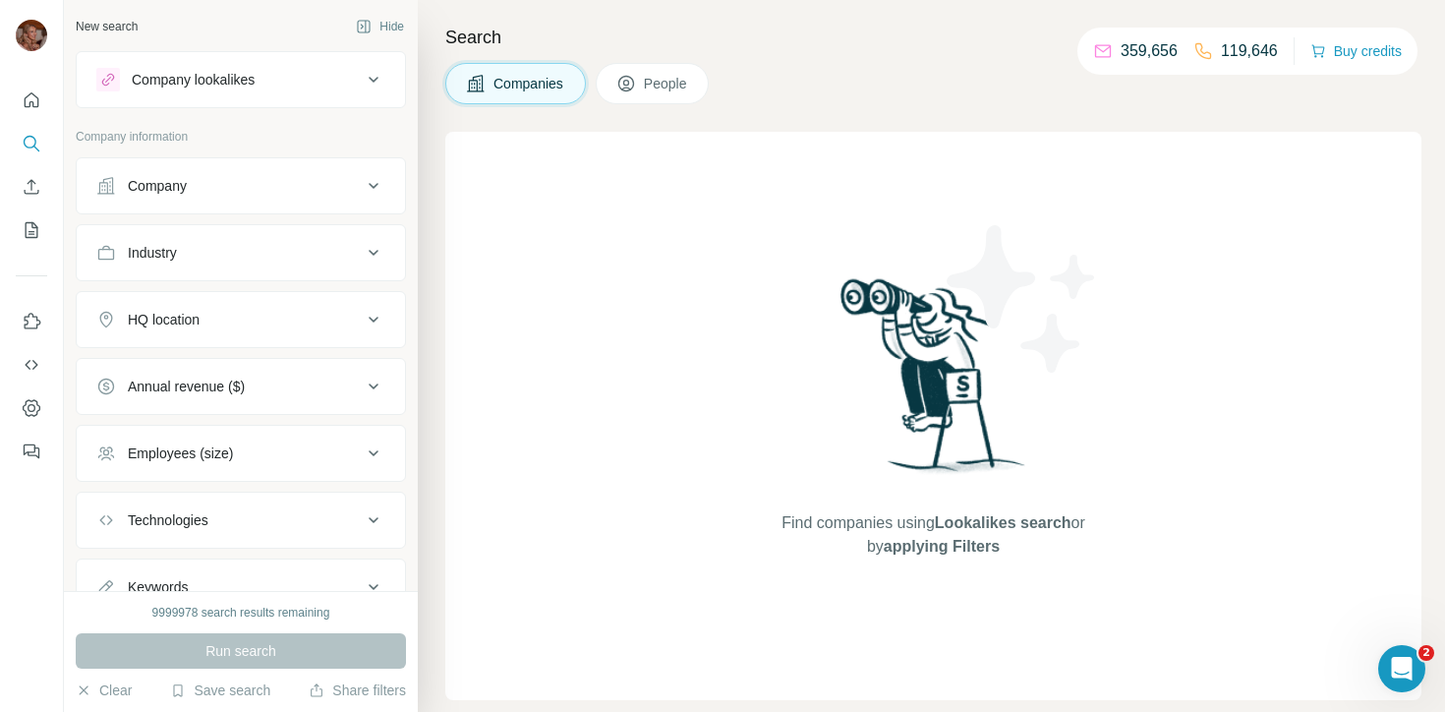
click at [145, 182] on div "Company" at bounding box center [157, 186] width 59 height 20
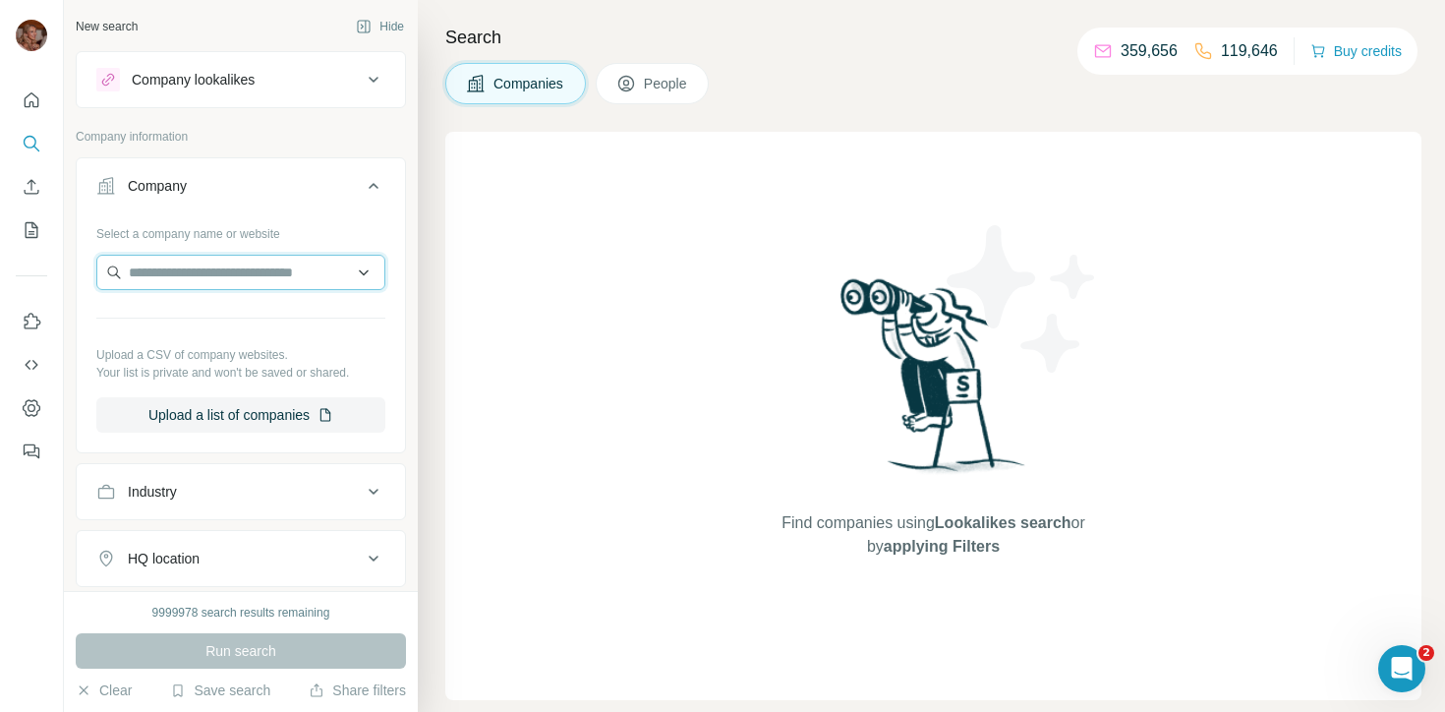
click at [206, 268] on input "text" at bounding box center [240, 272] width 289 height 35
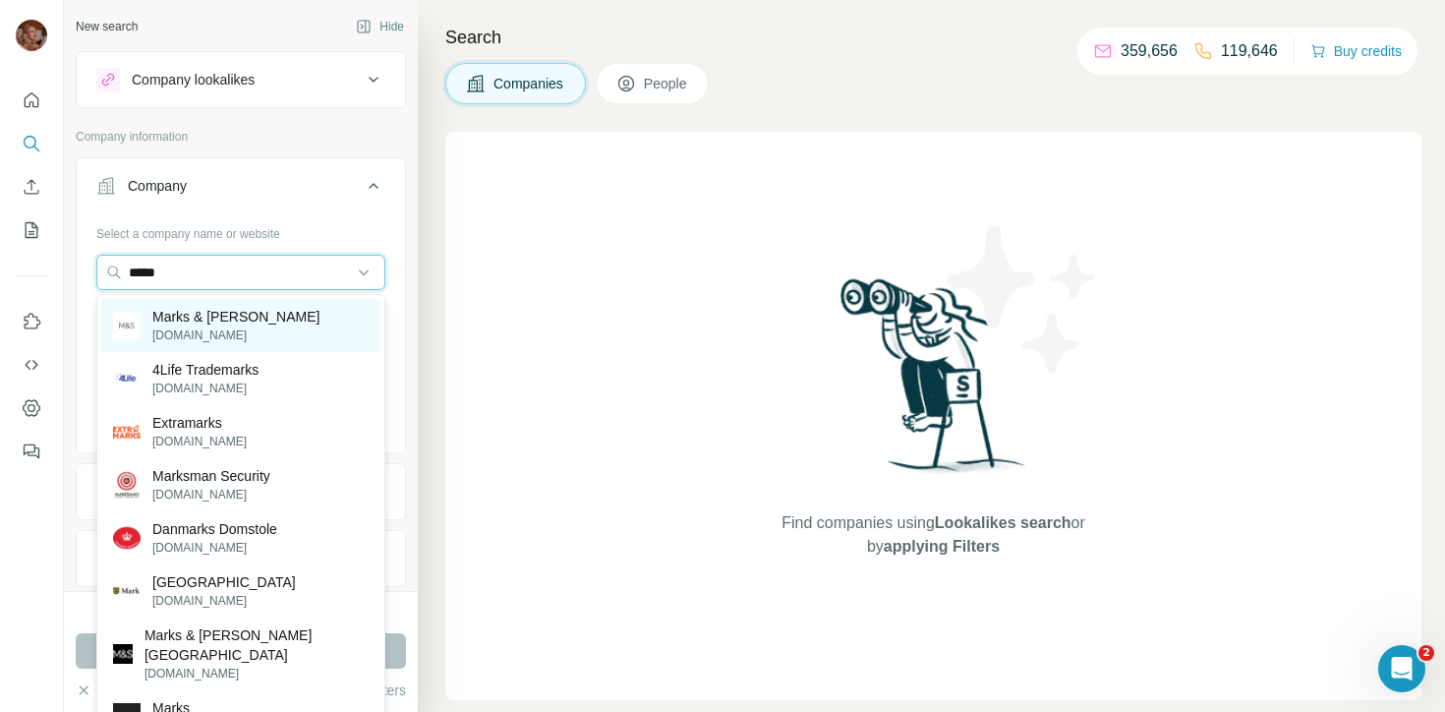
type input "*****"
click at [217, 326] on p "[DOMAIN_NAME]" at bounding box center [235, 335] width 167 height 18
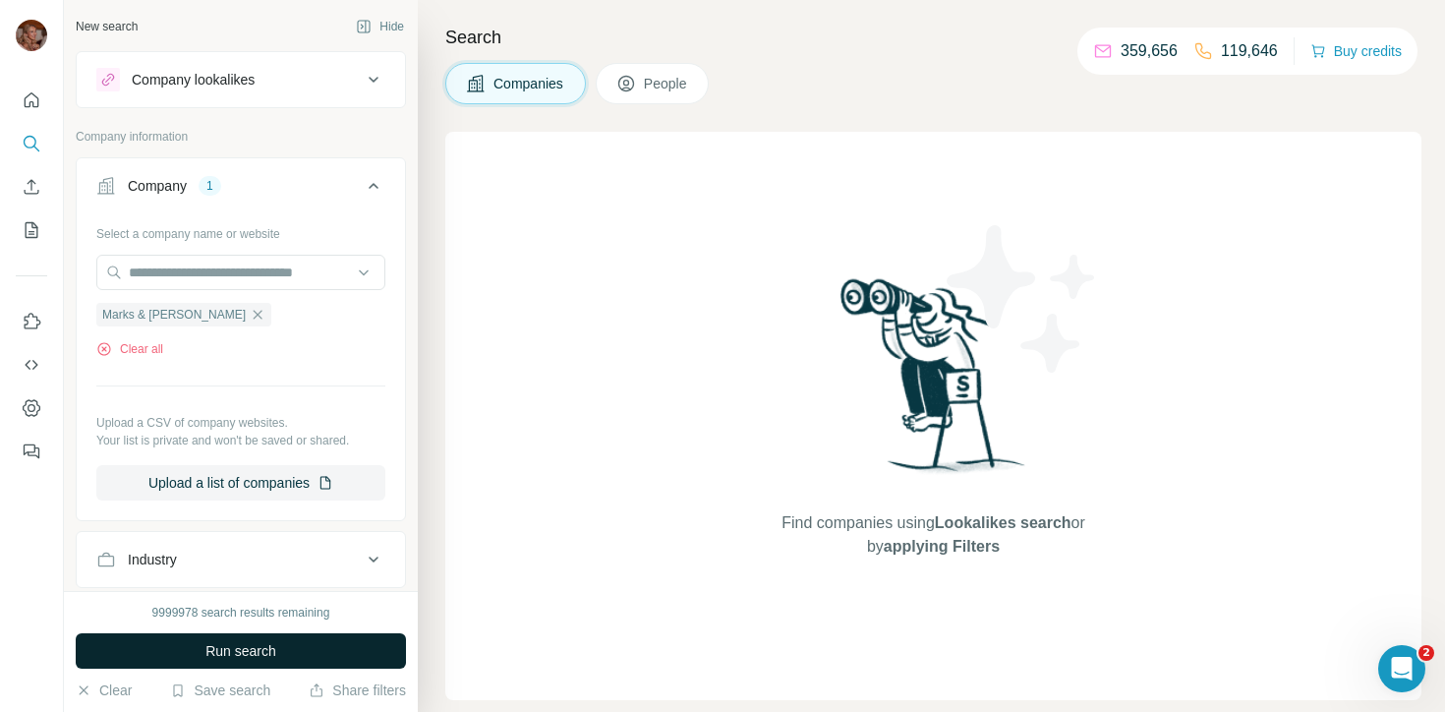
click at [214, 660] on button "Run search" at bounding box center [241, 650] width 330 height 35
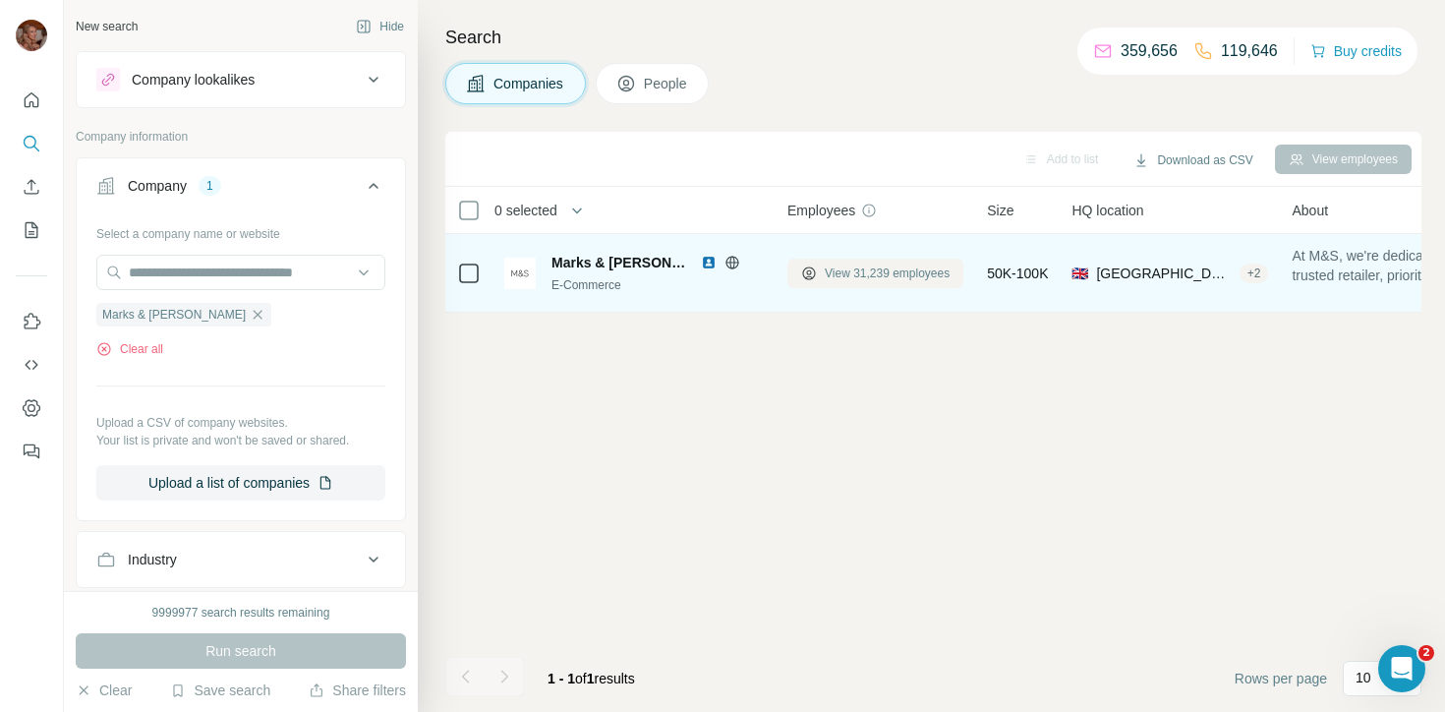
click at [895, 273] on span "View 31,239 employees" at bounding box center [887, 273] width 125 height 18
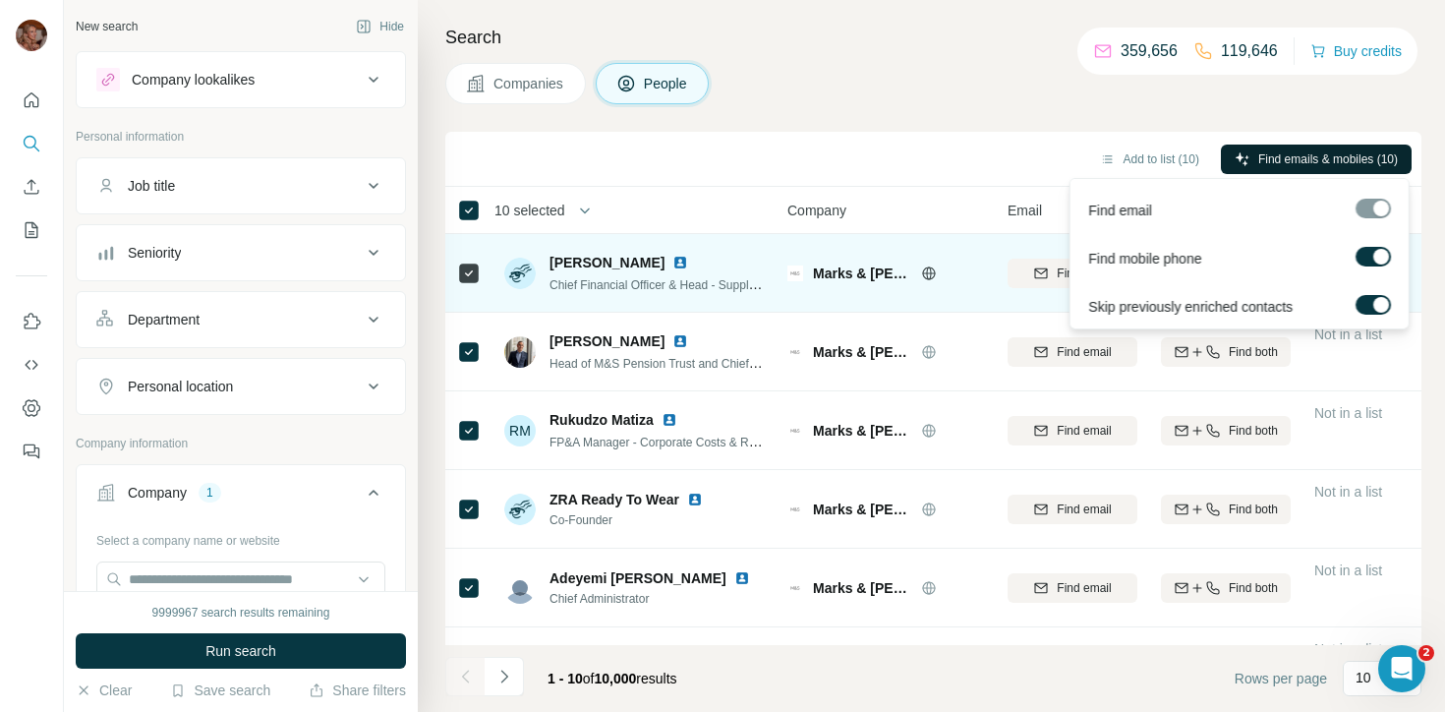
click at [1326, 161] on span "Find emails & mobiles (10)" at bounding box center [1328, 159] width 140 height 18
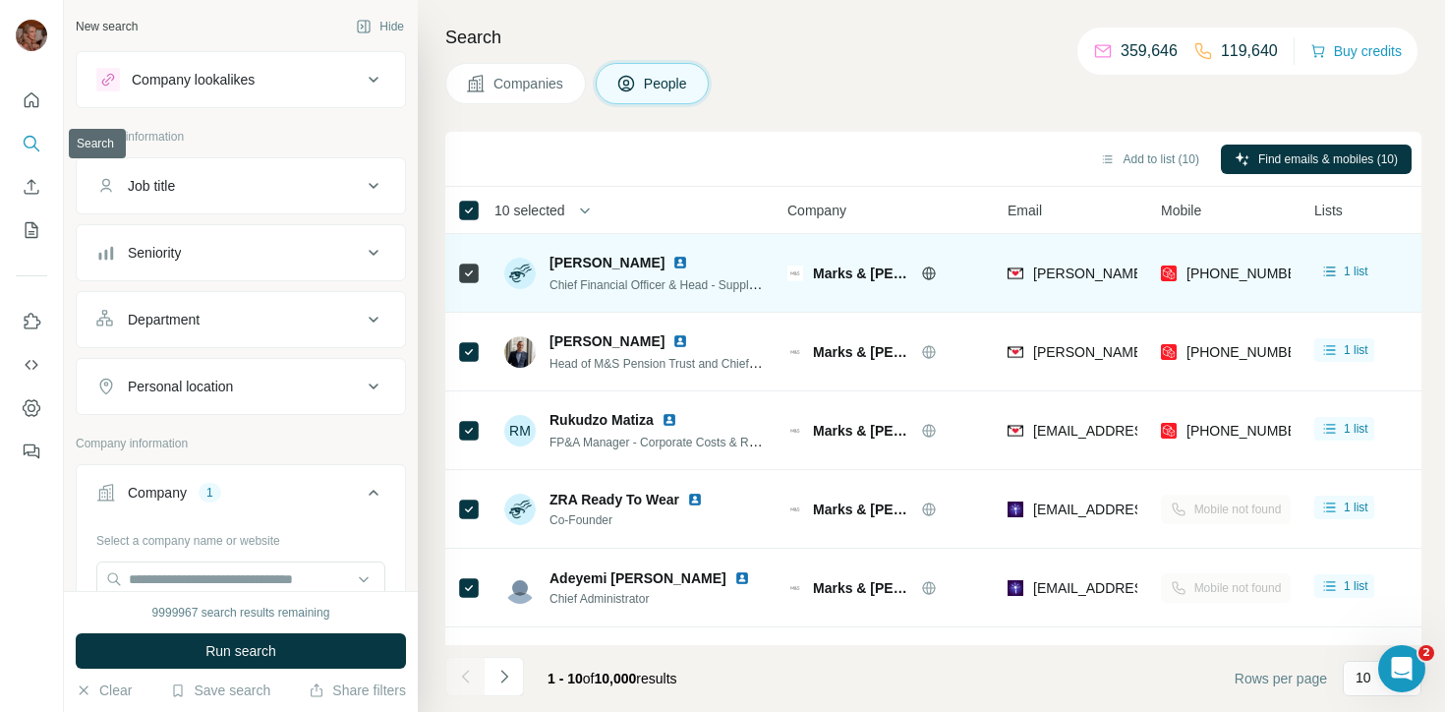
click at [30, 143] on icon "Search" at bounding box center [32, 144] width 20 height 20
click at [223, 194] on div "Job title" at bounding box center [228, 186] width 265 height 20
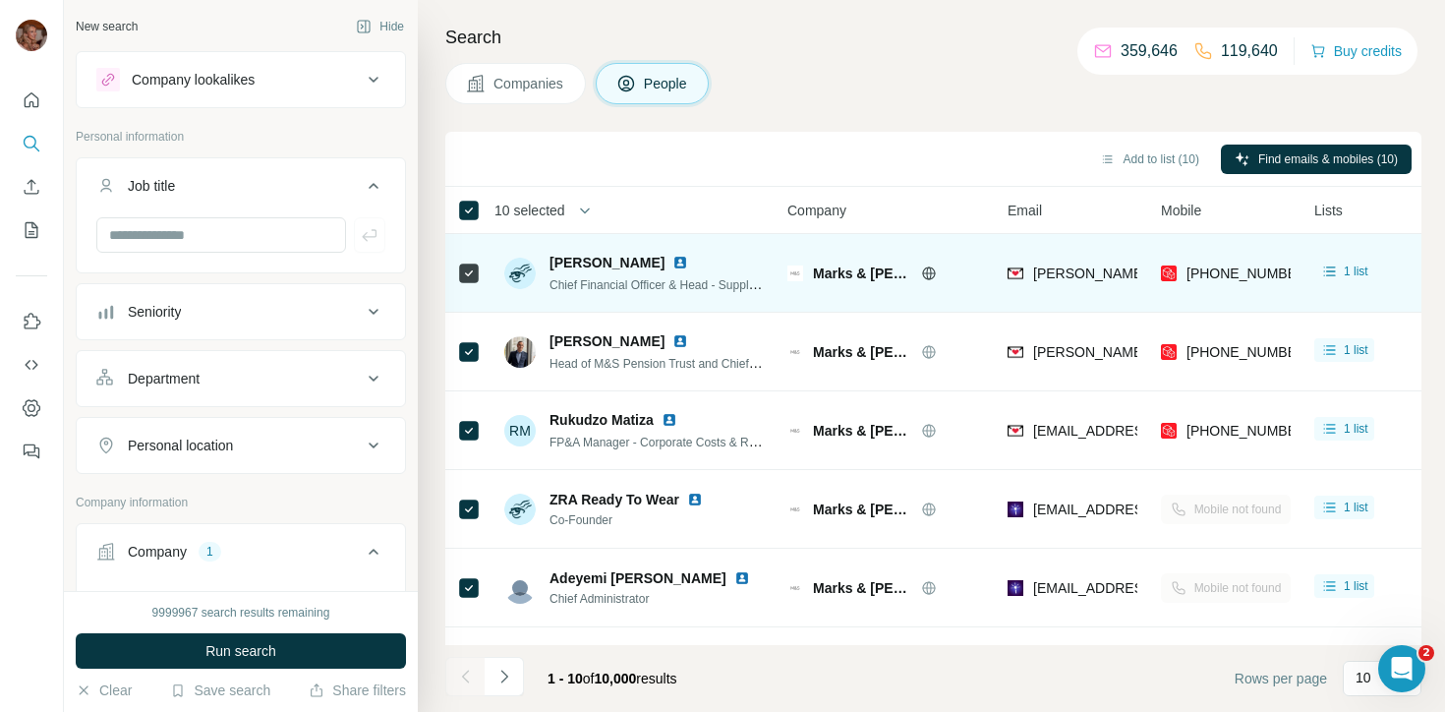
click at [557, 91] on span "Companies" at bounding box center [529, 84] width 72 height 20
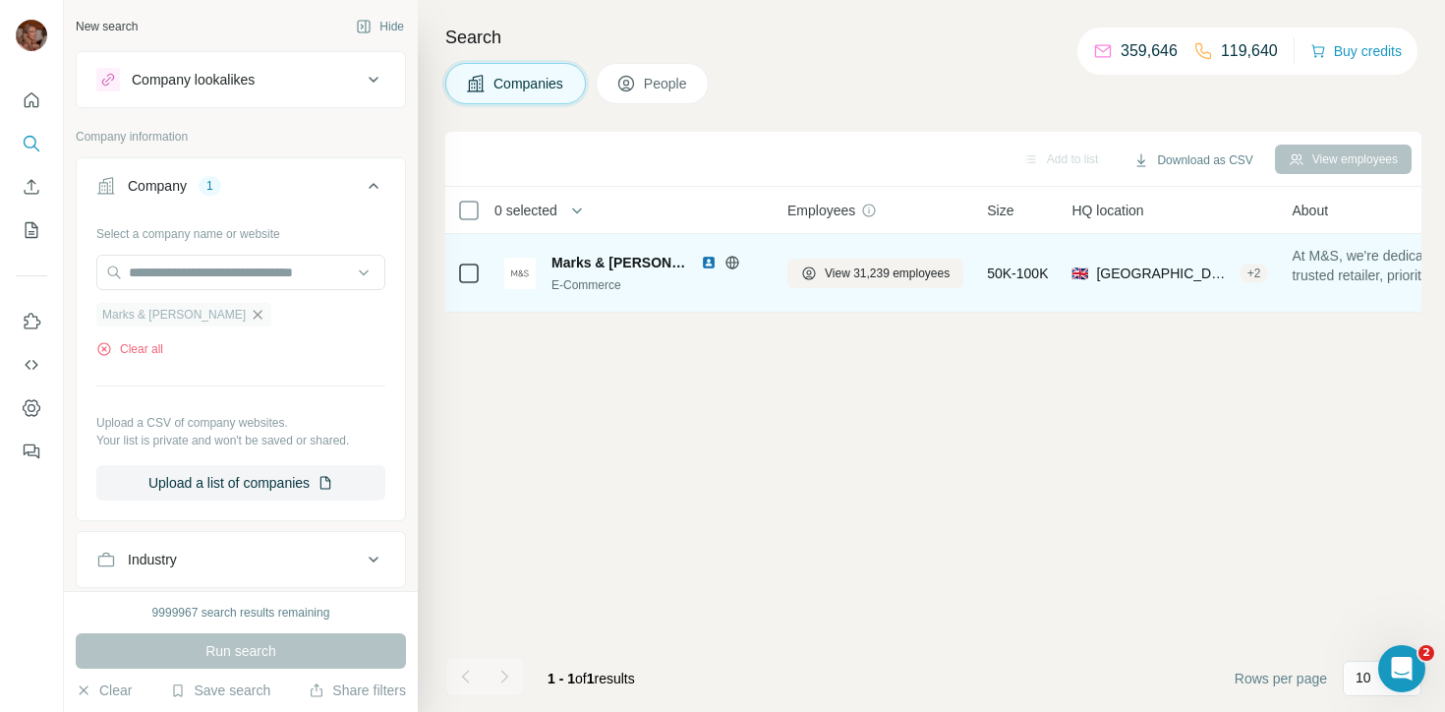
click at [250, 308] on icon "button" at bounding box center [258, 315] width 16 height 16
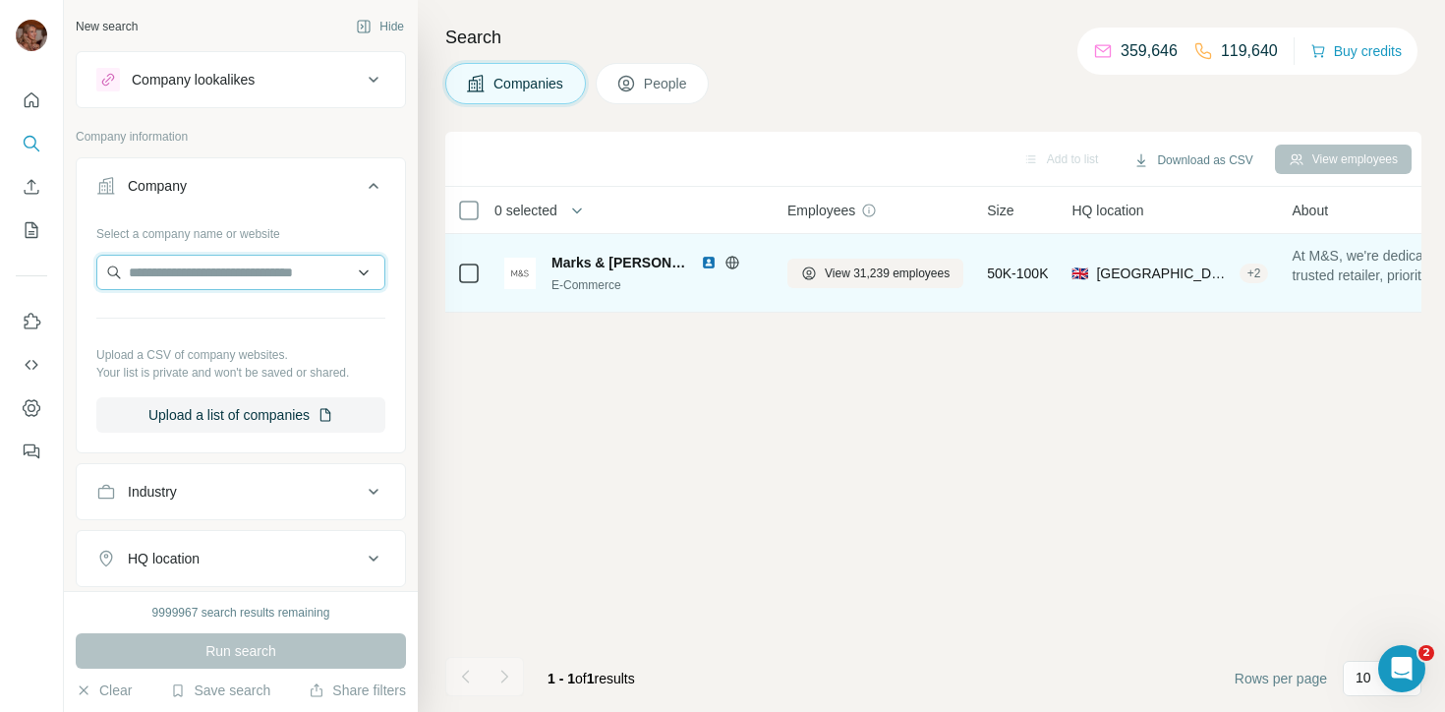
click at [198, 267] on input "text" at bounding box center [240, 272] width 289 height 35
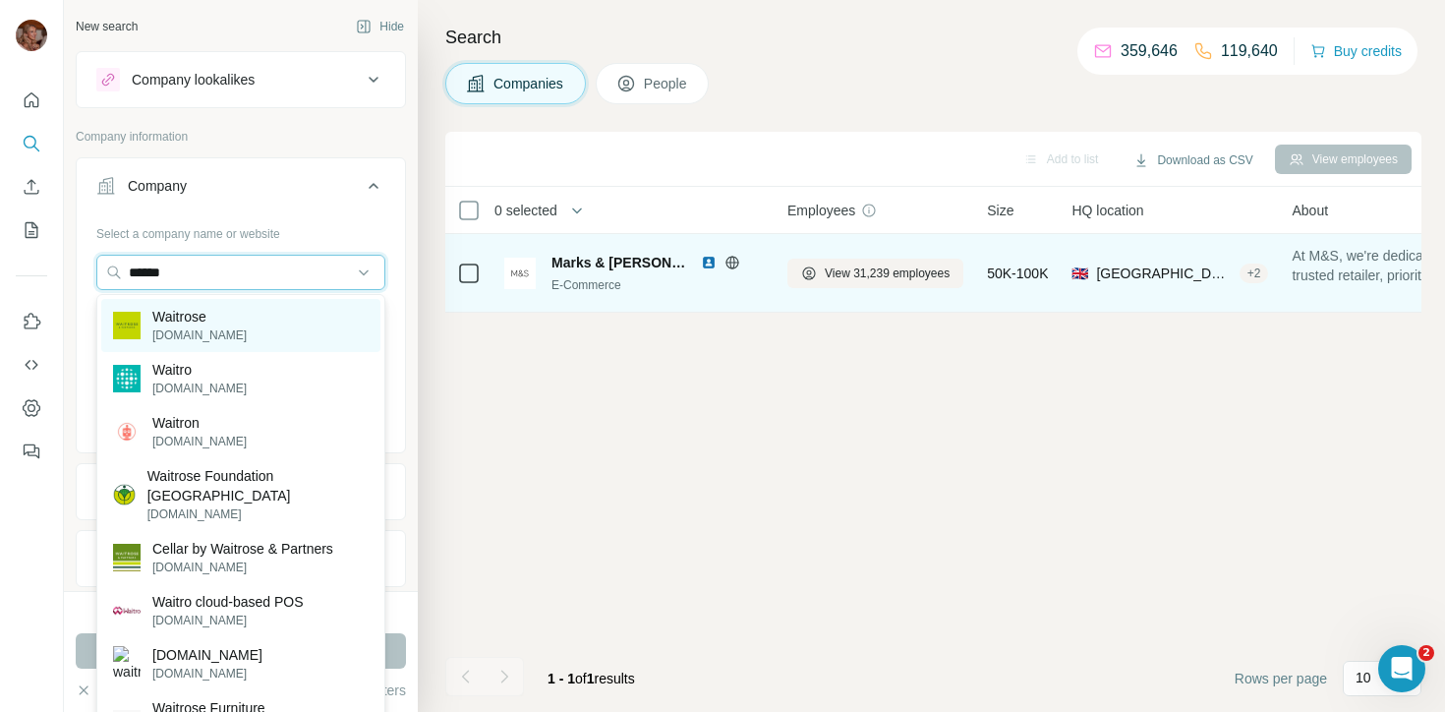
type input "******"
click at [223, 327] on p "[DOMAIN_NAME]" at bounding box center [199, 335] width 94 height 18
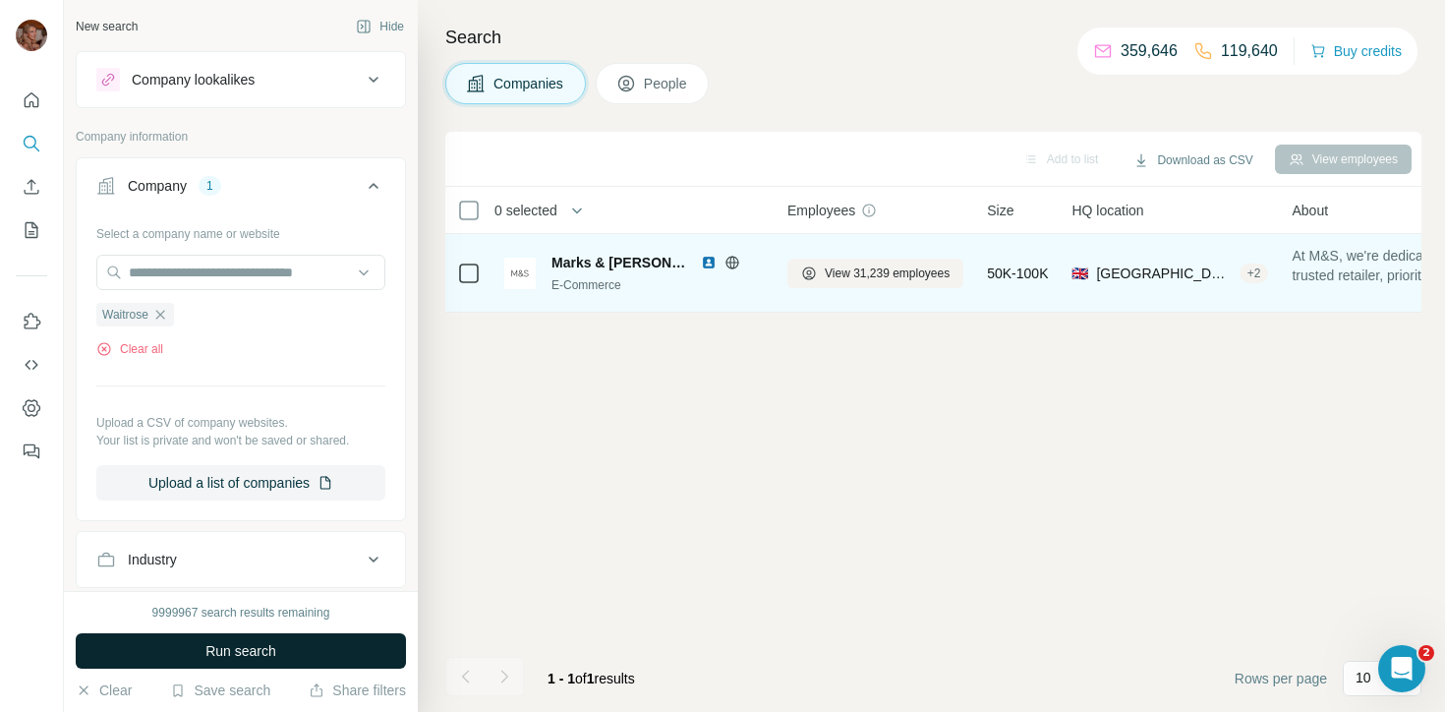
click at [259, 645] on span "Run search" at bounding box center [240, 651] width 71 height 20
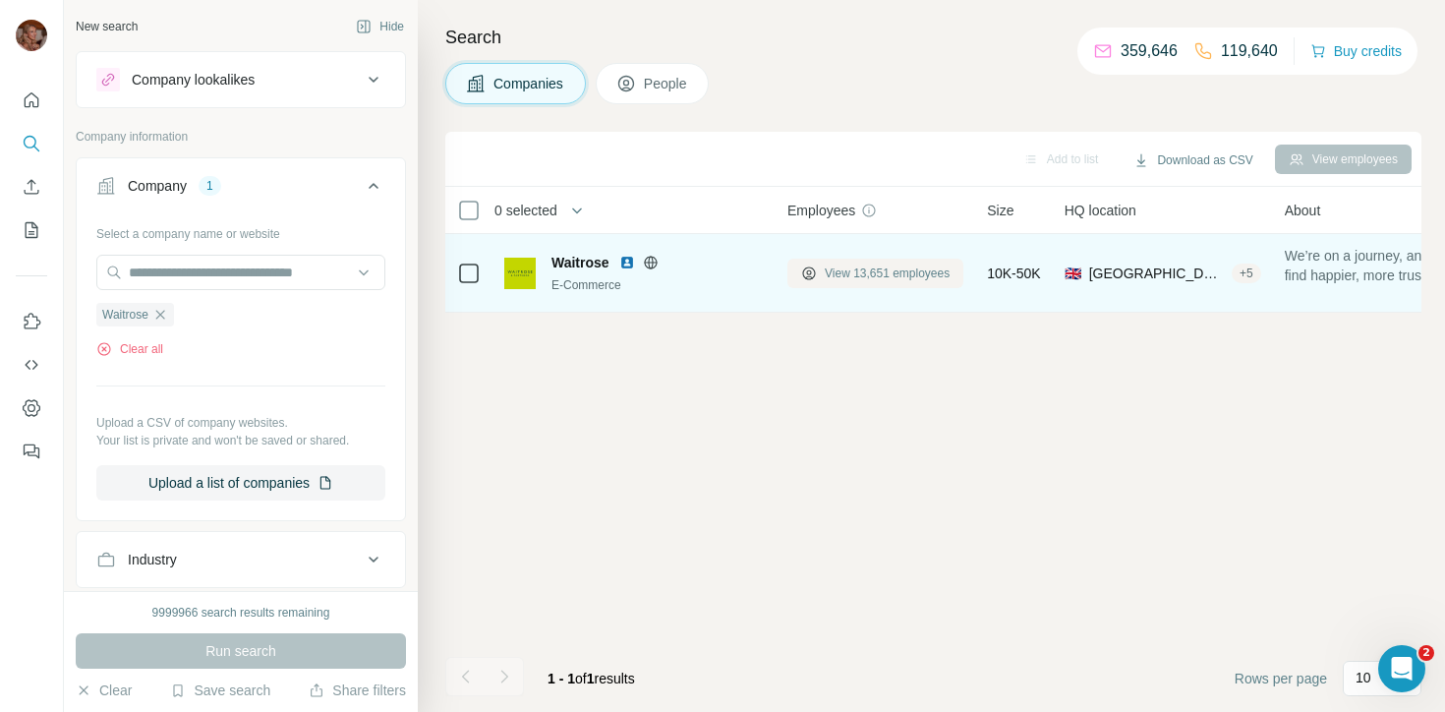
click at [912, 265] on span "View 13,651 employees" at bounding box center [887, 273] width 125 height 18
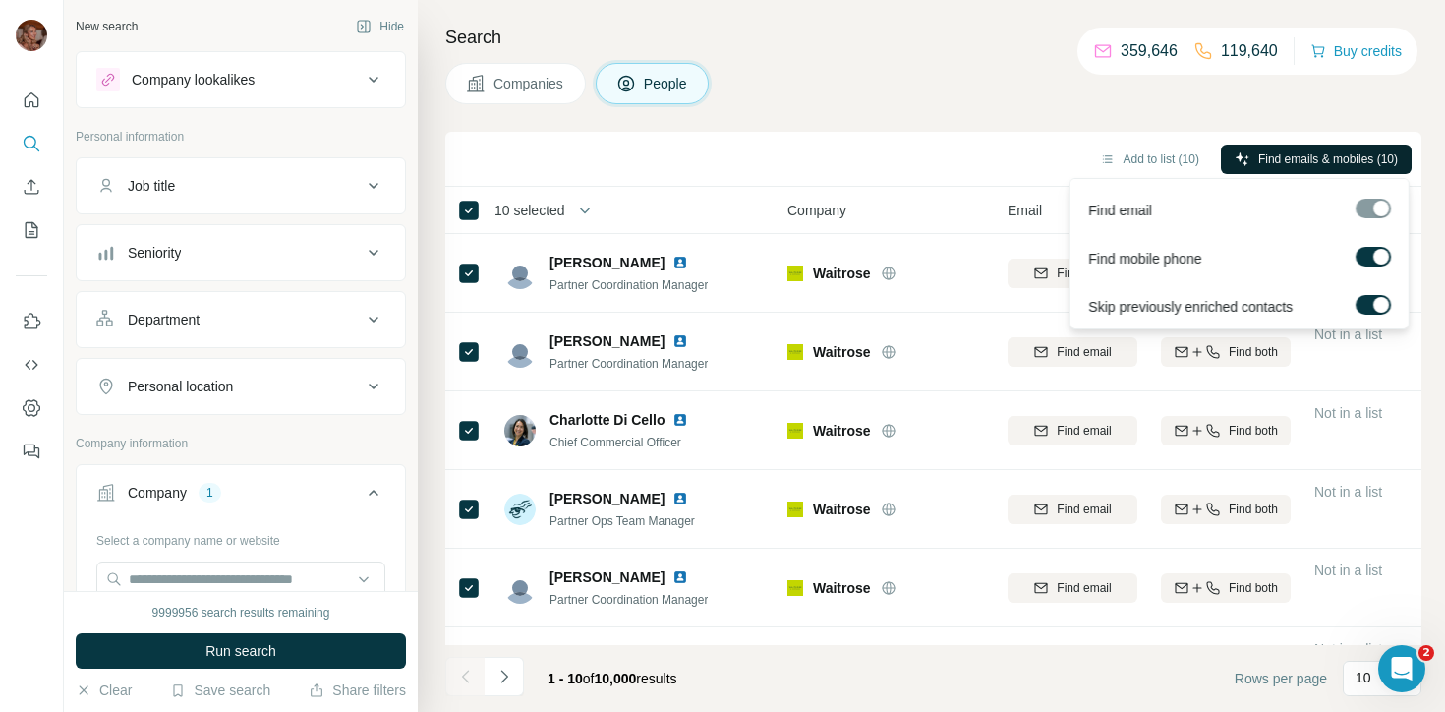
click at [1292, 152] on span "Find emails & mobiles (10)" at bounding box center [1328, 159] width 140 height 18
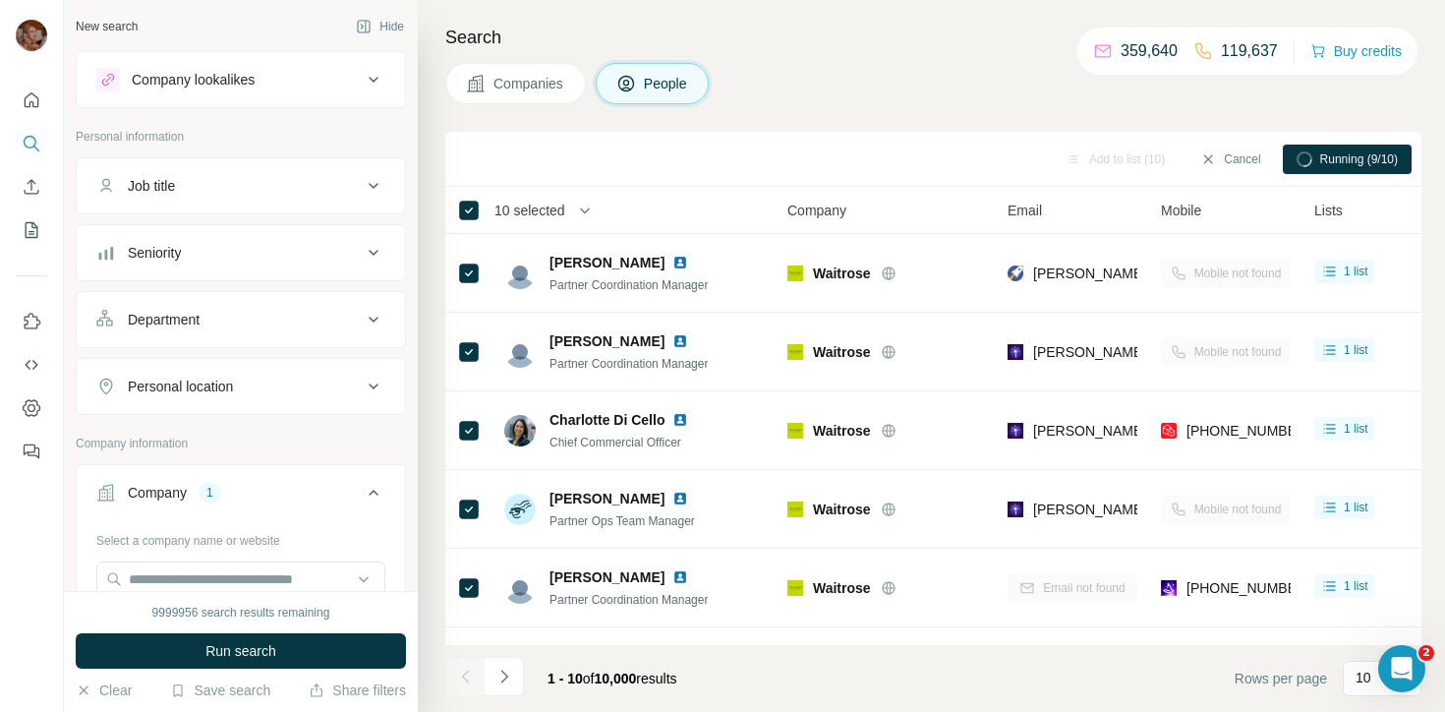
click at [284, 250] on div "Seniority" at bounding box center [228, 253] width 265 height 20
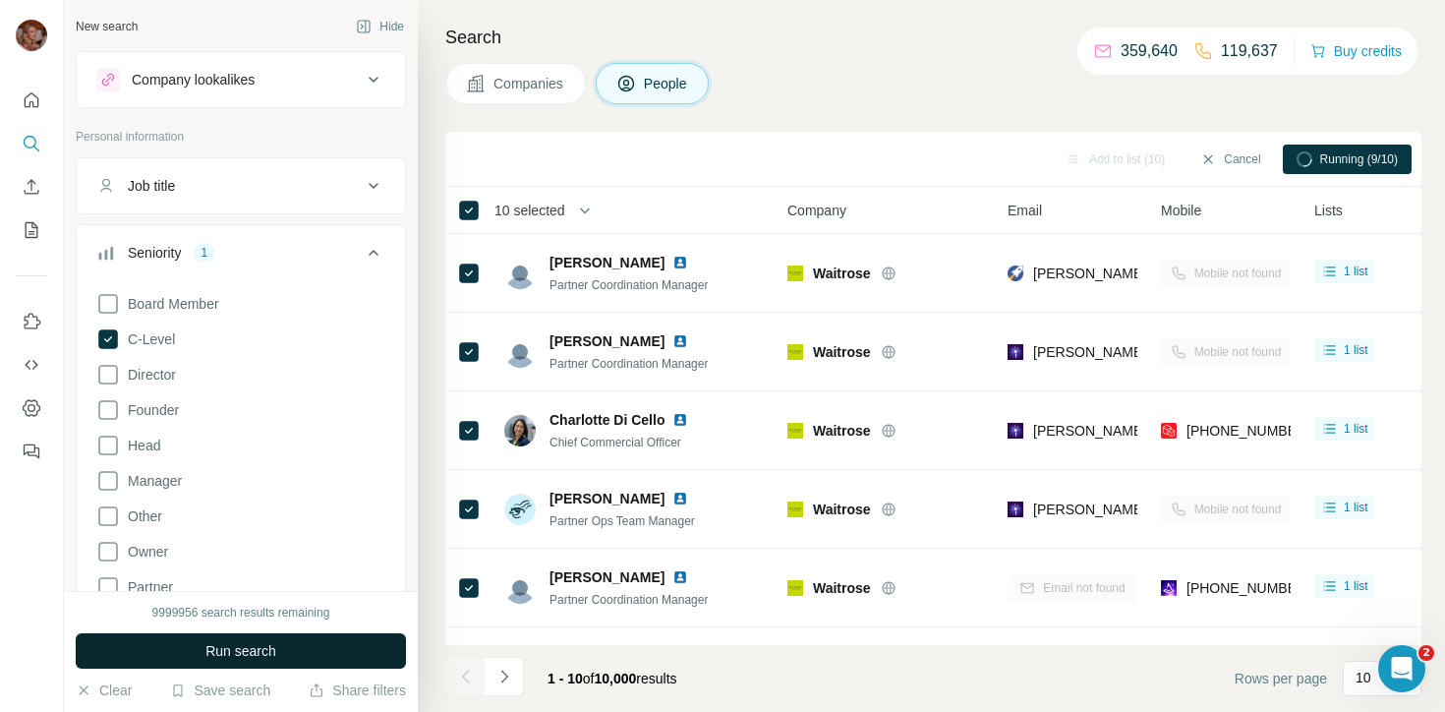
click at [257, 639] on button "Run search" at bounding box center [241, 650] width 330 height 35
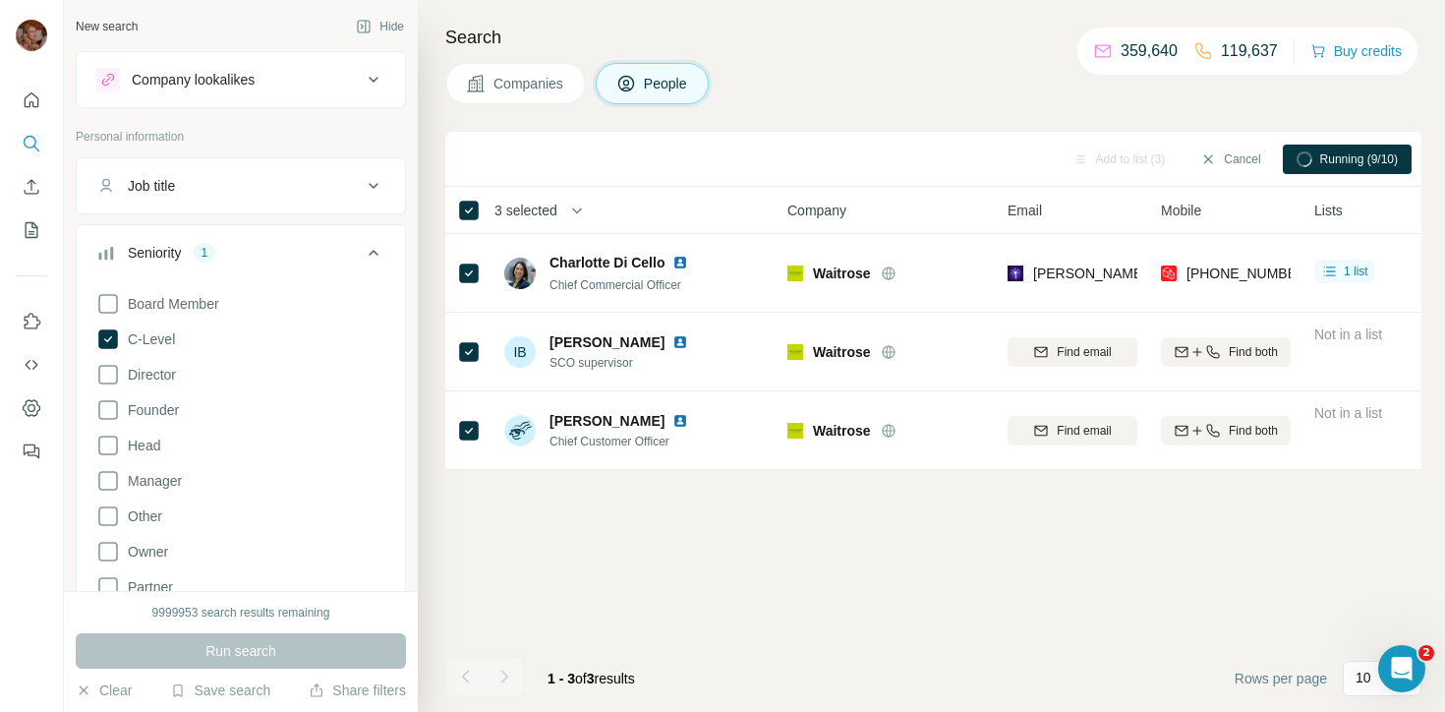
click at [1328, 153] on span "Running (9/10)" at bounding box center [1359, 159] width 78 height 18
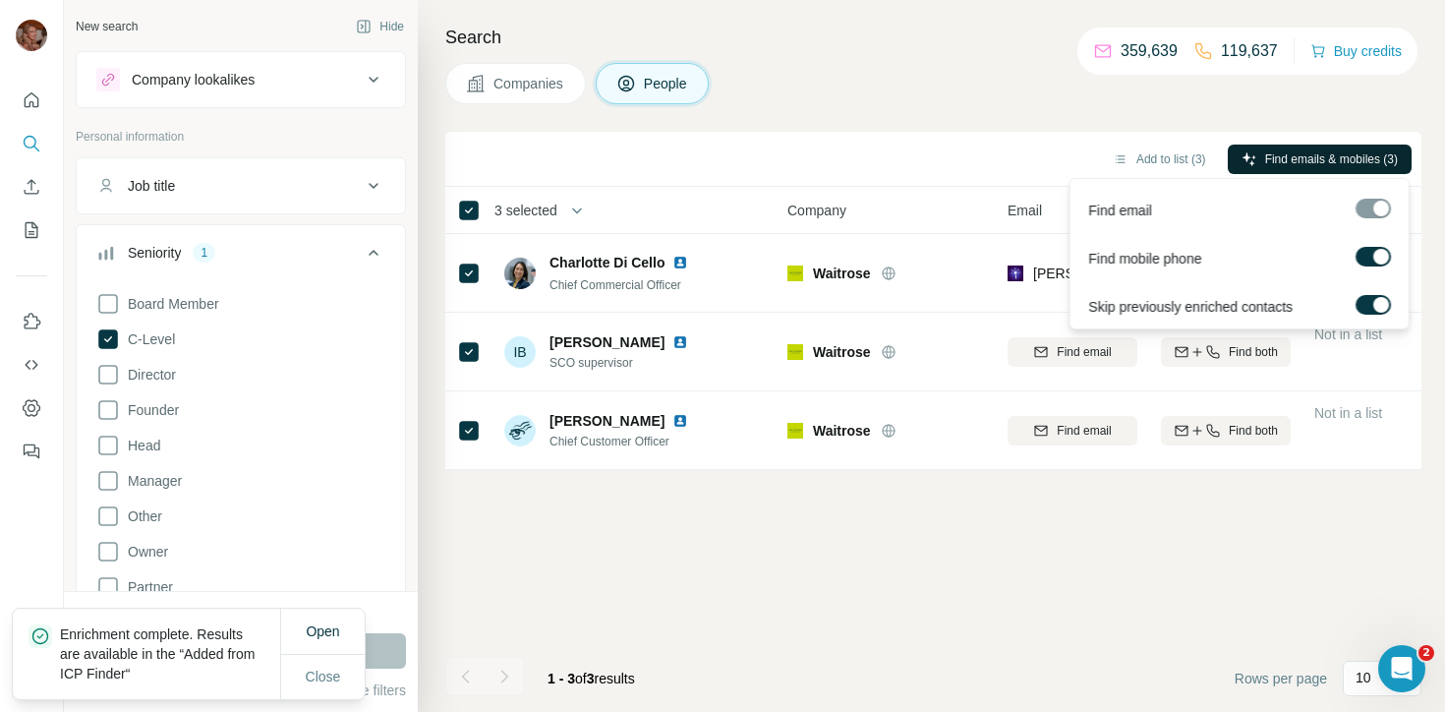
click at [1328, 153] on span "Find emails & mobiles (3)" at bounding box center [1331, 159] width 133 height 18
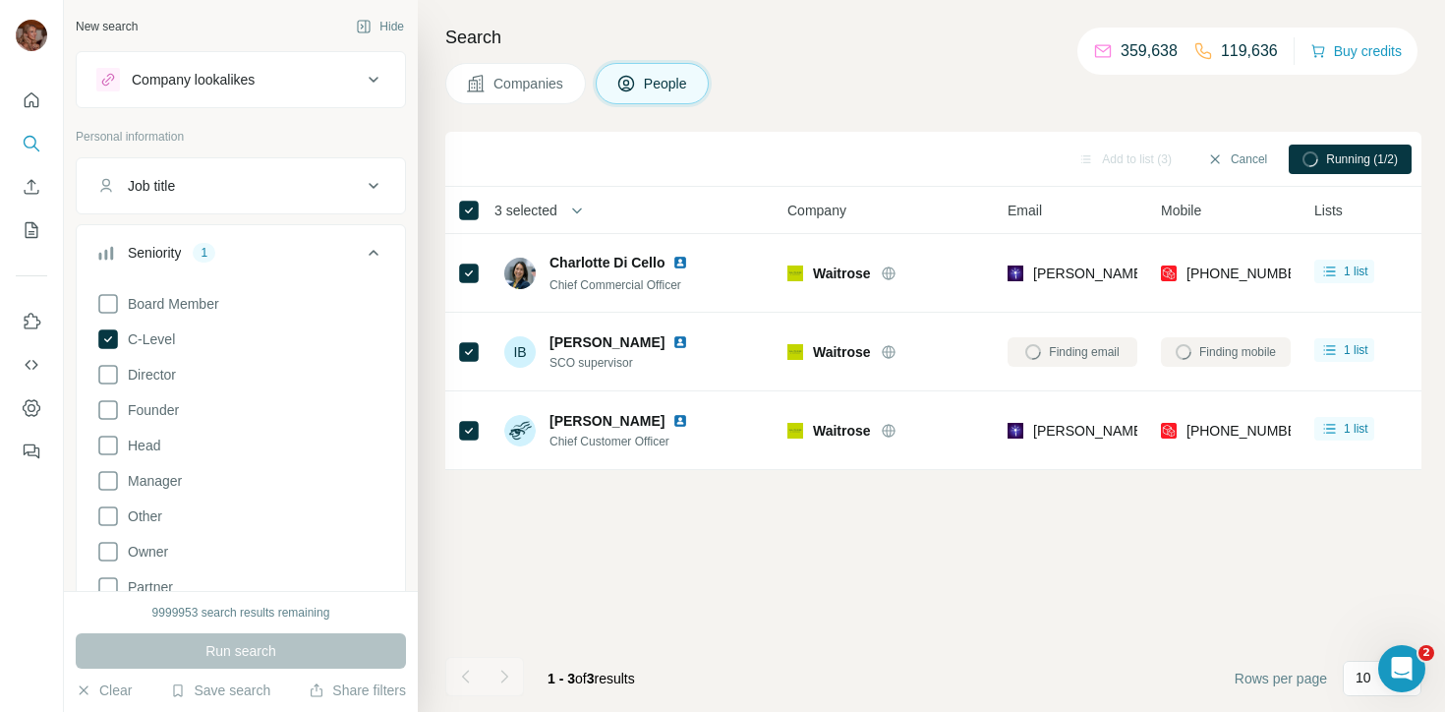
click at [1142, 555] on div "Add to list (3) Cancel Running (1/2) 3 selected People Company Email Mobile Lis…" at bounding box center [933, 422] width 976 height 580
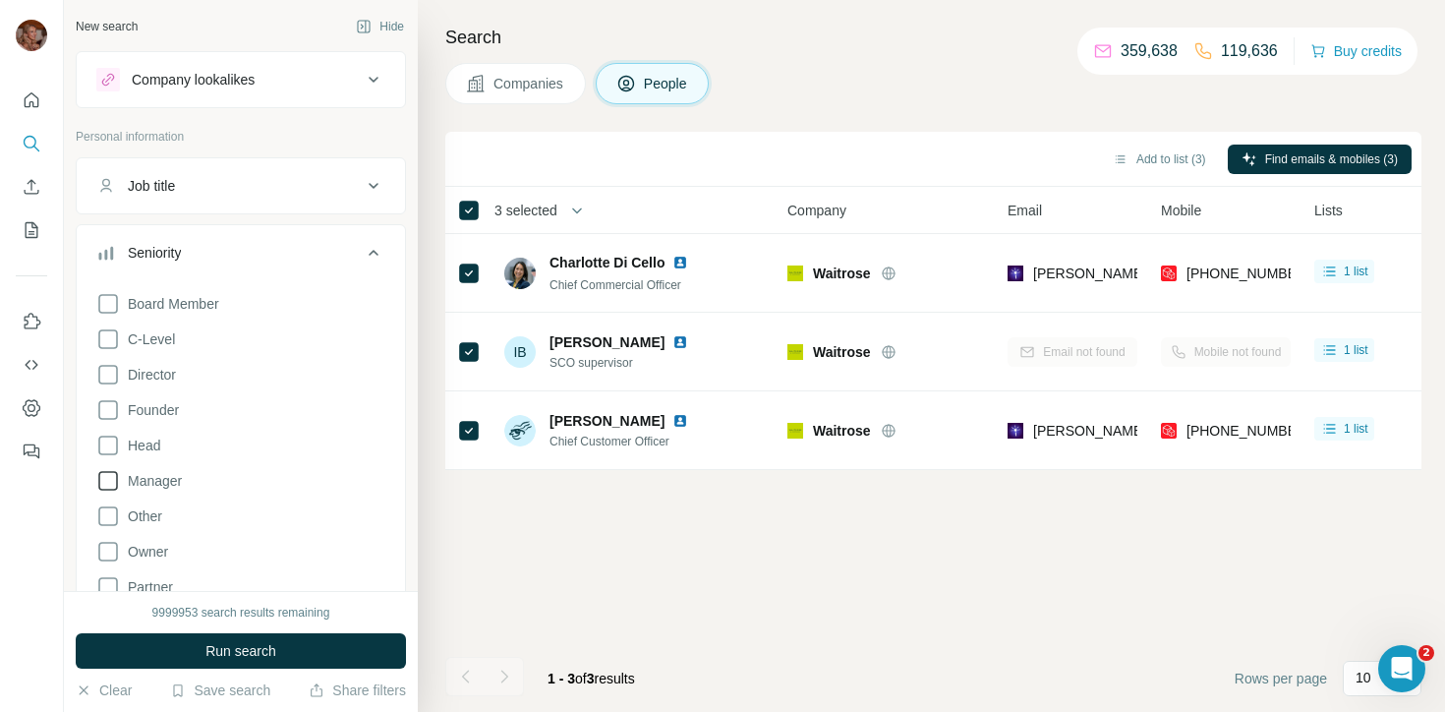
click at [110, 476] on icon at bounding box center [108, 481] width 24 height 24
click at [226, 631] on div "9999953 search results remaining Run search Clear Save search Share filters" at bounding box center [241, 651] width 354 height 121
click at [238, 656] on span "Run search" at bounding box center [240, 651] width 71 height 20
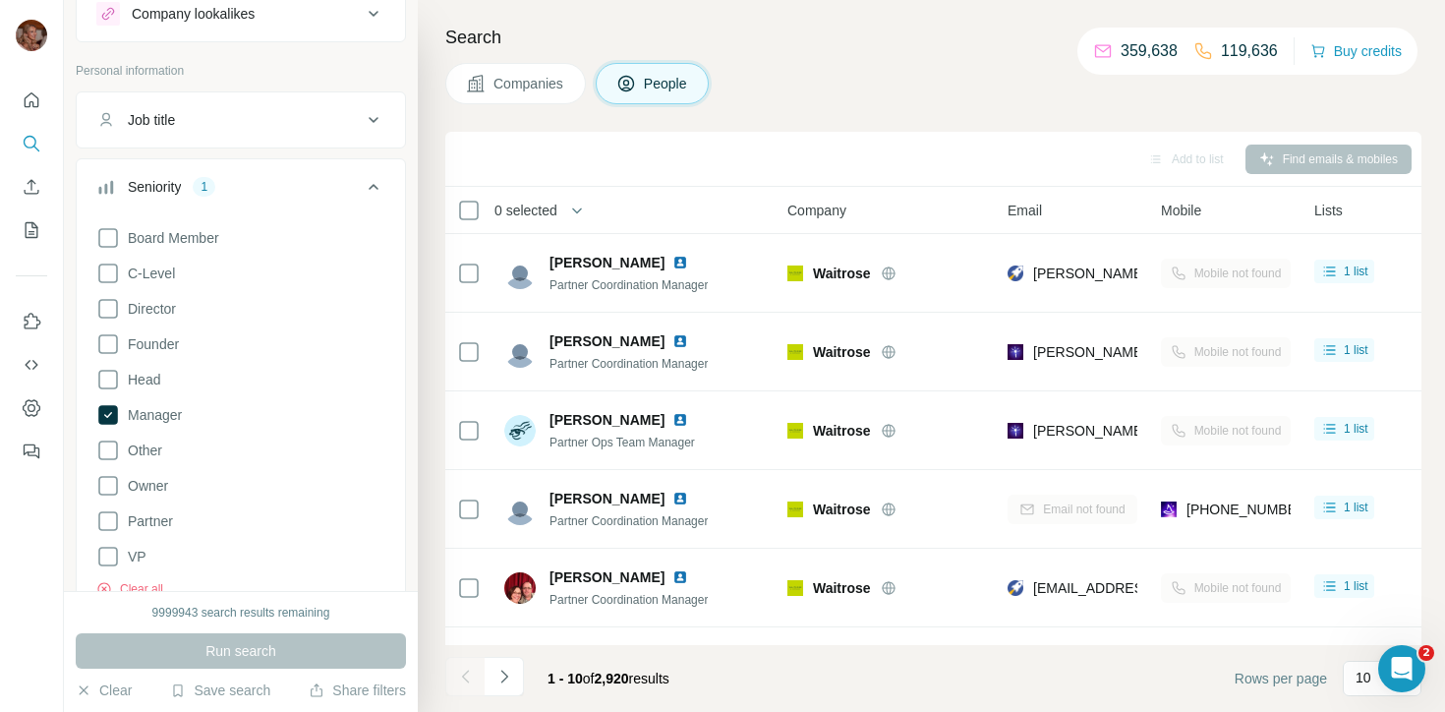
scroll to position [50, 0]
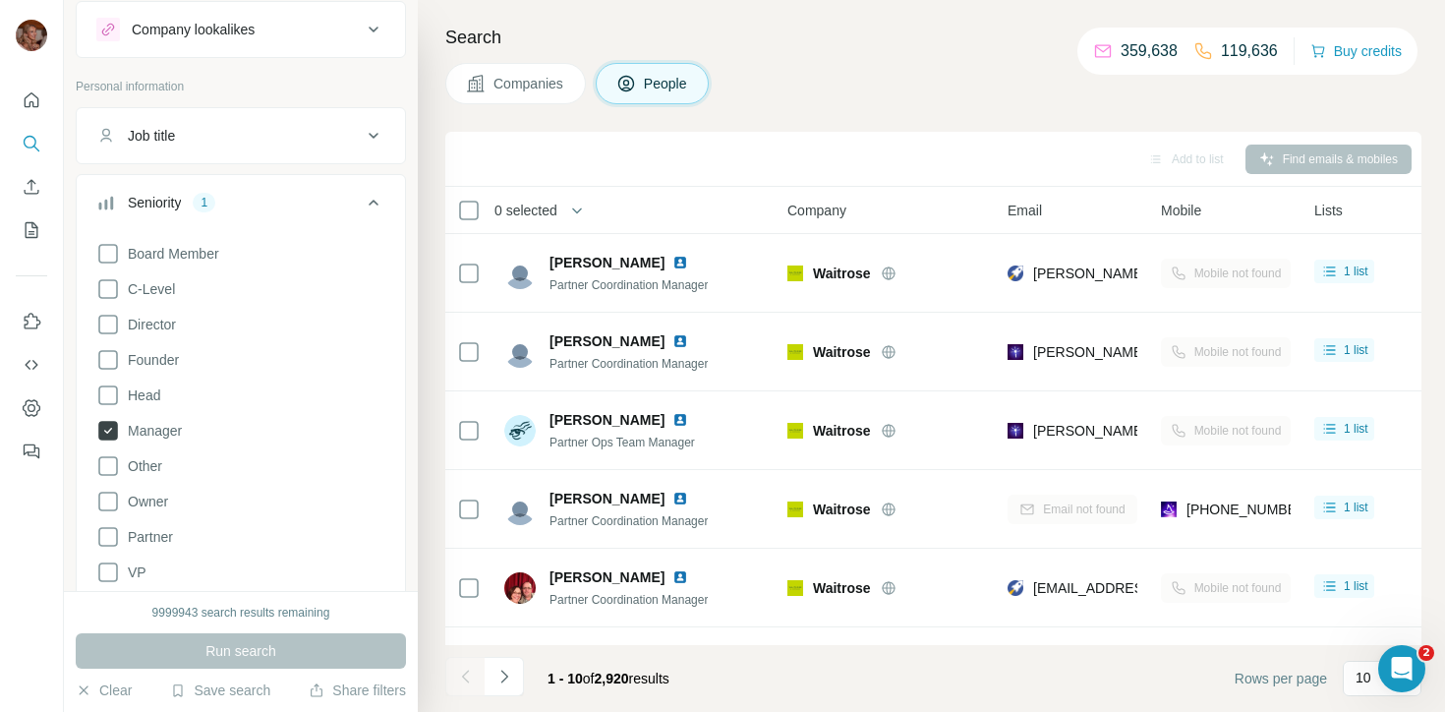
click at [109, 425] on icon at bounding box center [108, 431] width 20 height 20
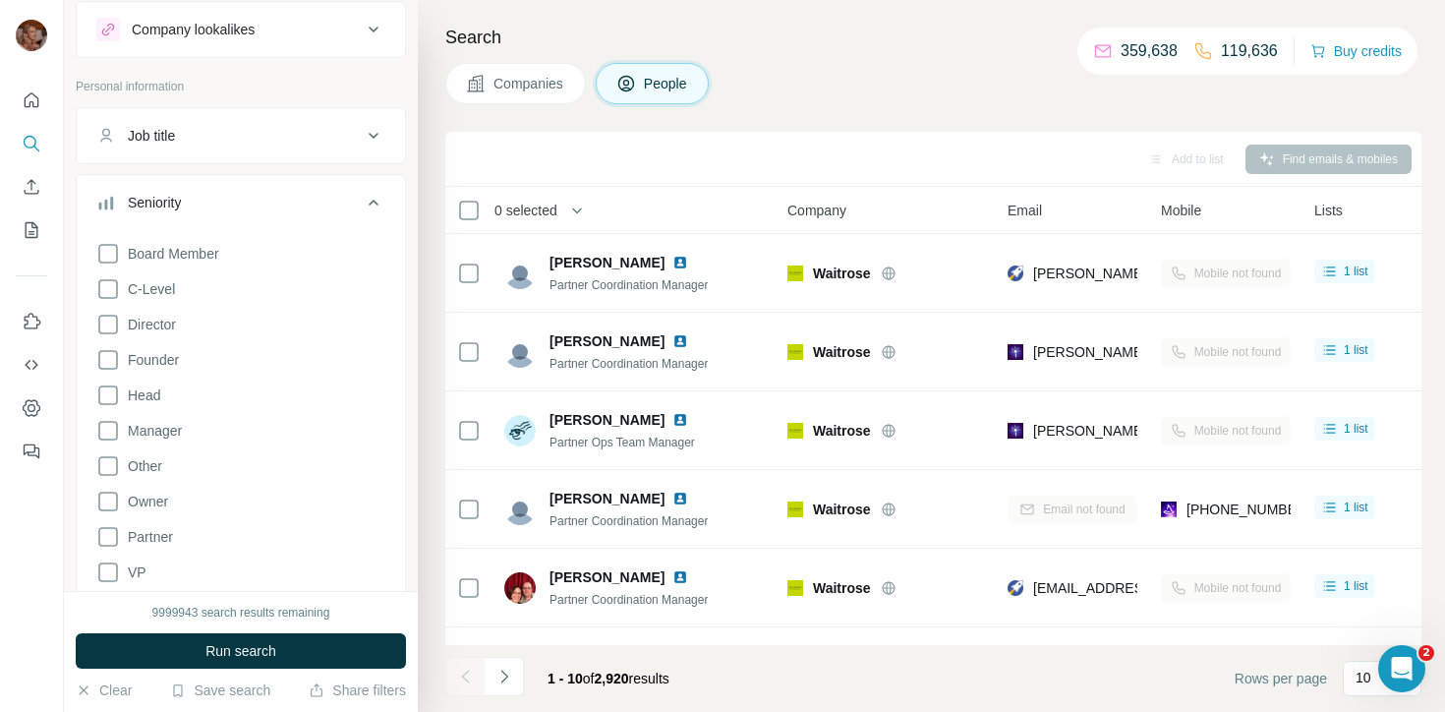
click at [376, 202] on icon at bounding box center [374, 203] width 10 height 6
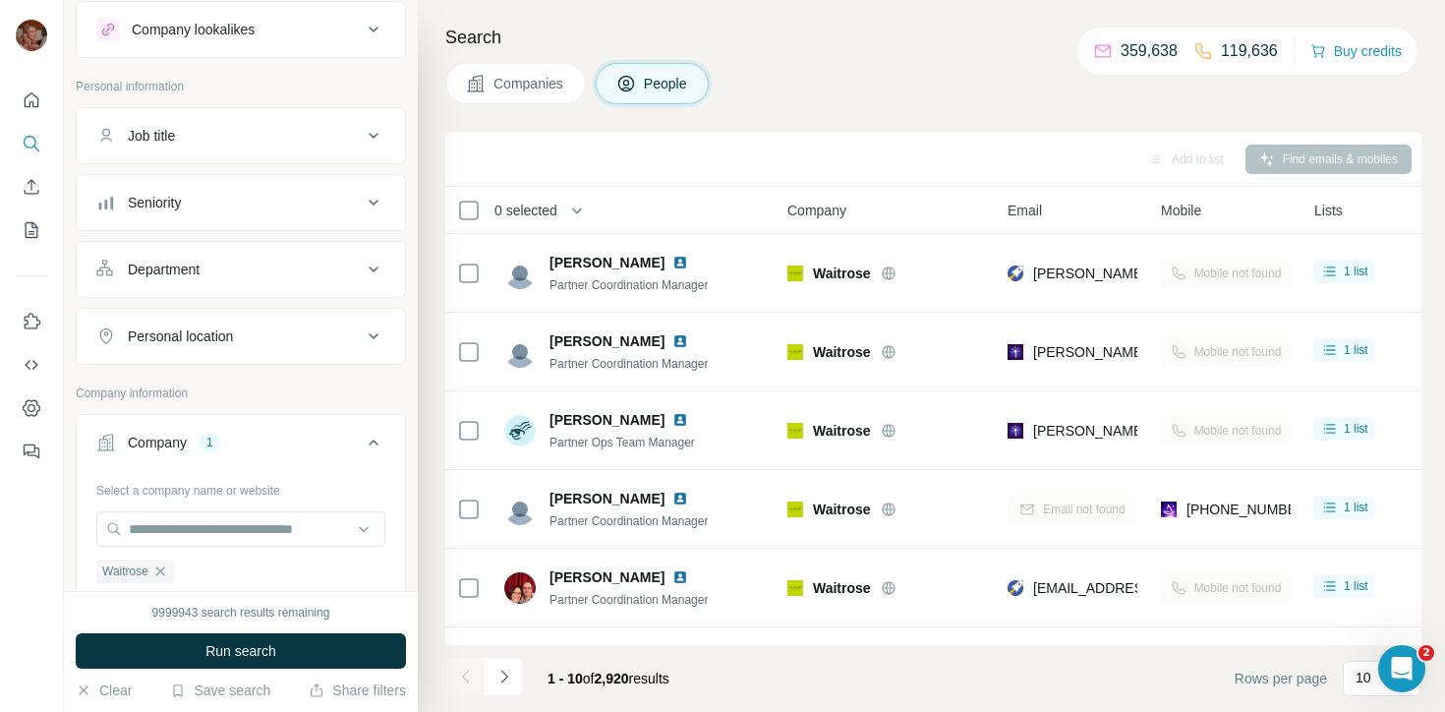
click at [374, 133] on icon at bounding box center [374, 136] width 24 height 24
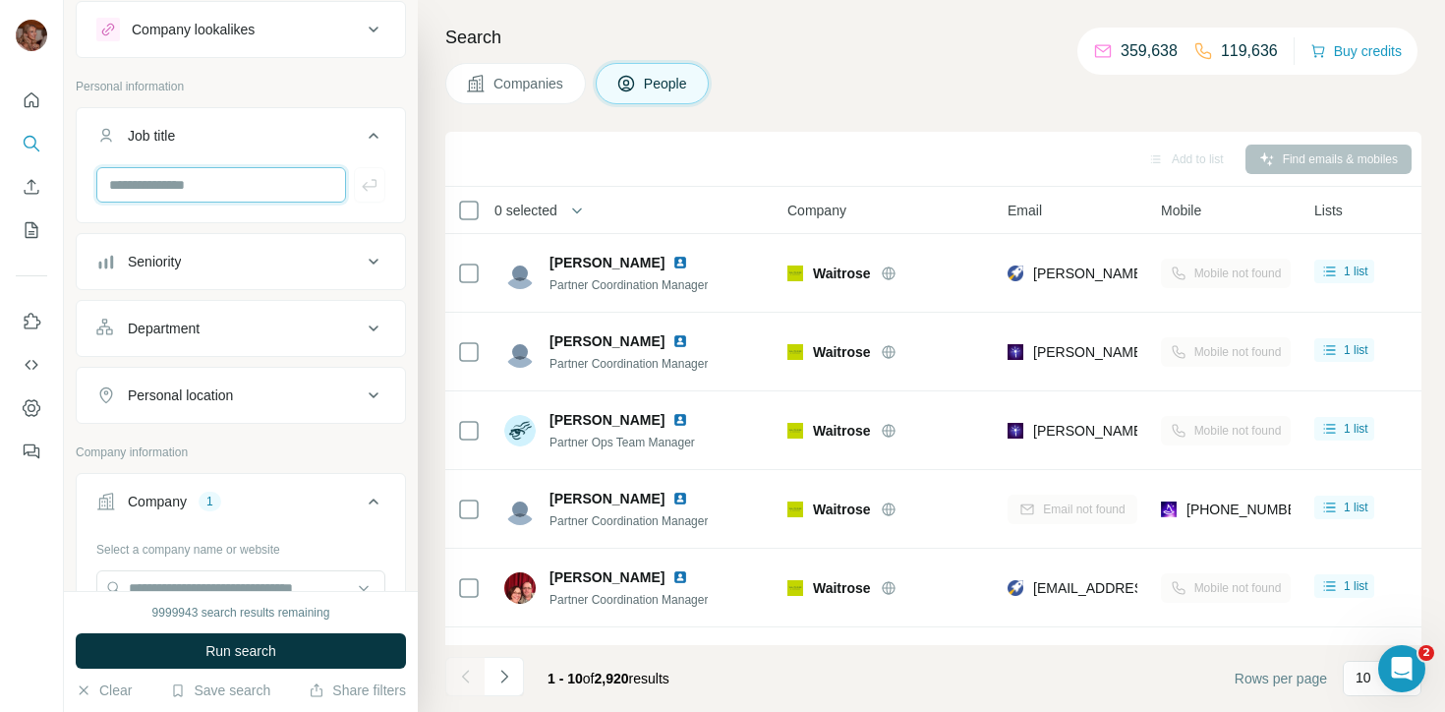
click at [182, 198] on input "text" at bounding box center [221, 184] width 250 height 35
type input "*"
type input "*****"
click at [362, 191] on icon "button" at bounding box center [370, 185] width 20 height 20
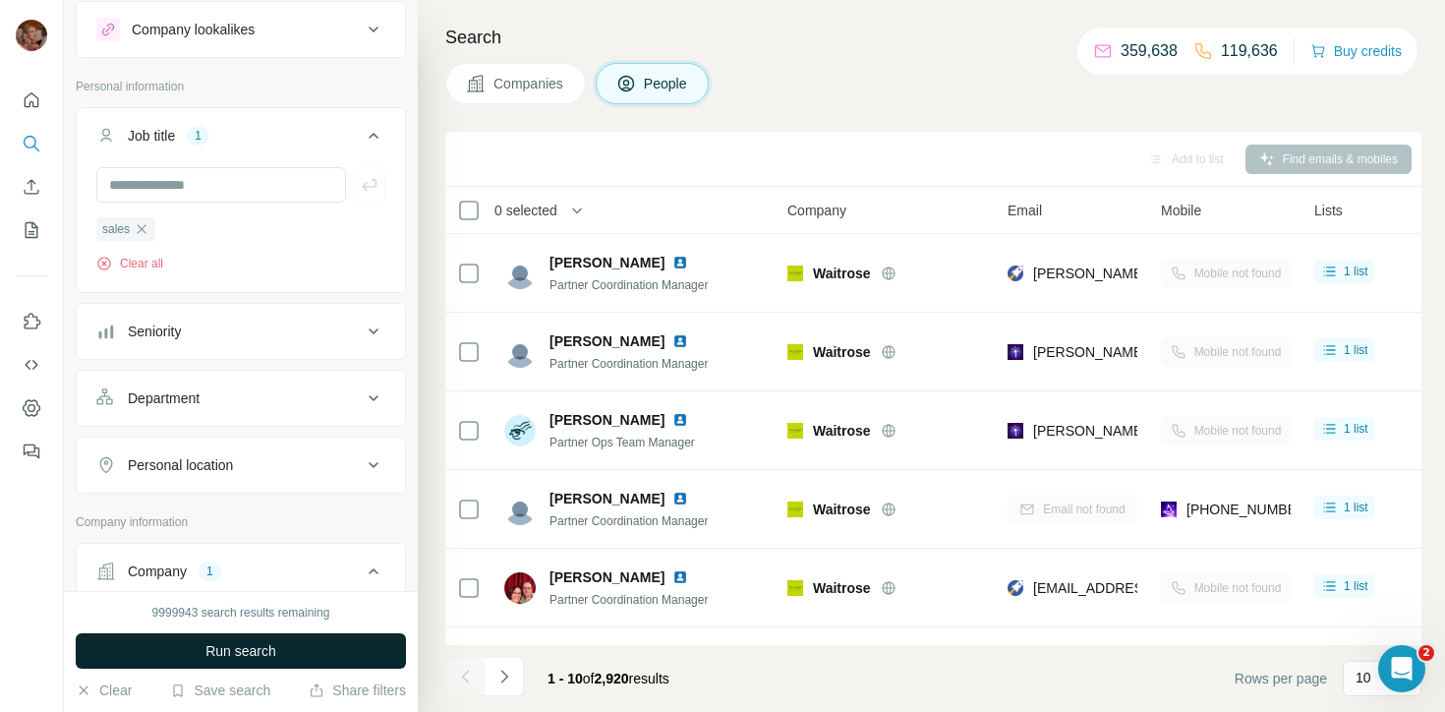
click at [246, 640] on button "Run search" at bounding box center [241, 650] width 330 height 35
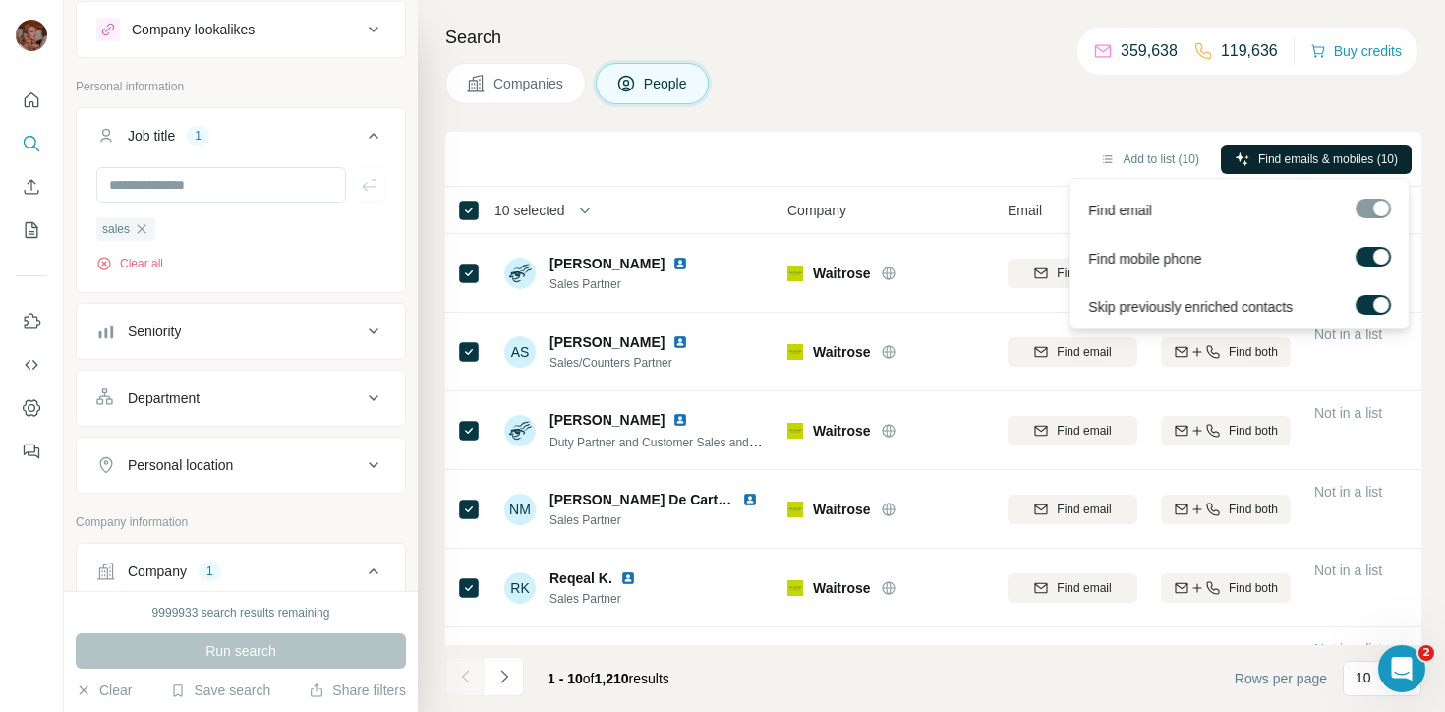
click at [1270, 162] on span "Find emails & mobiles (10)" at bounding box center [1328, 159] width 140 height 18
